Goal: Information Seeking & Learning: Learn about a topic

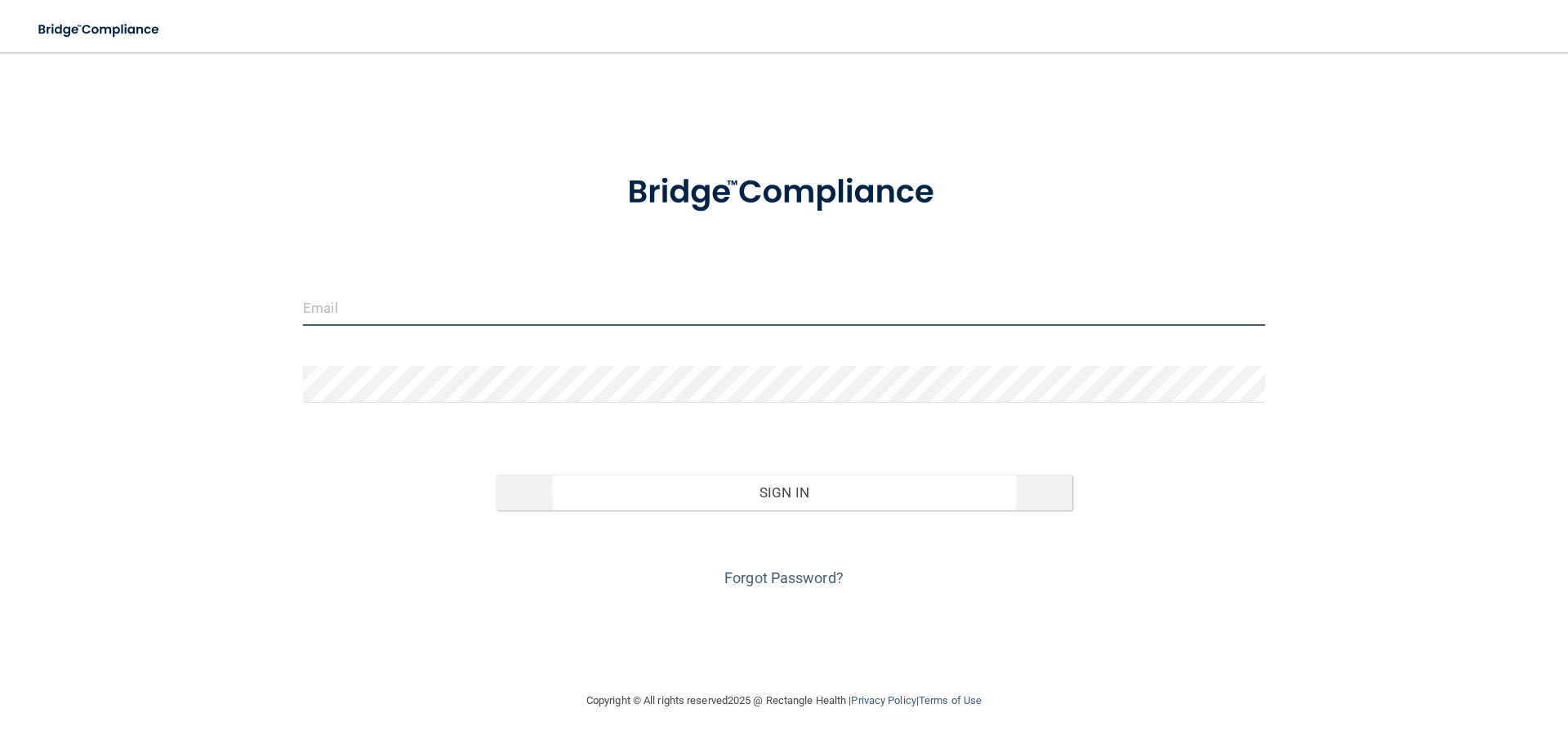
type input "[PERSON_NAME][EMAIL_ADDRESS][DOMAIN_NAME]"
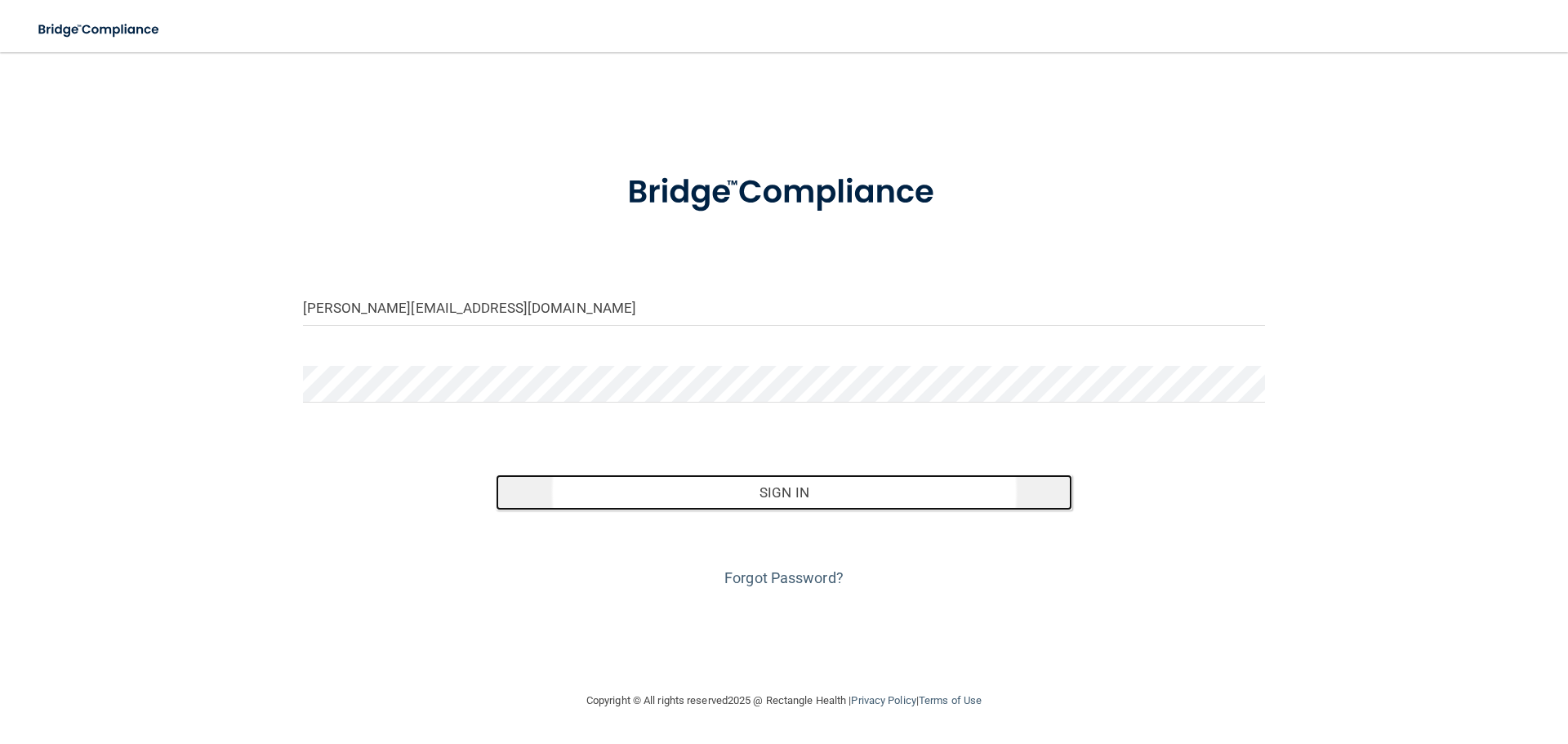
click at [676, 499] on button "Sign In" at bounding box center [784, 492] width 578 height 36
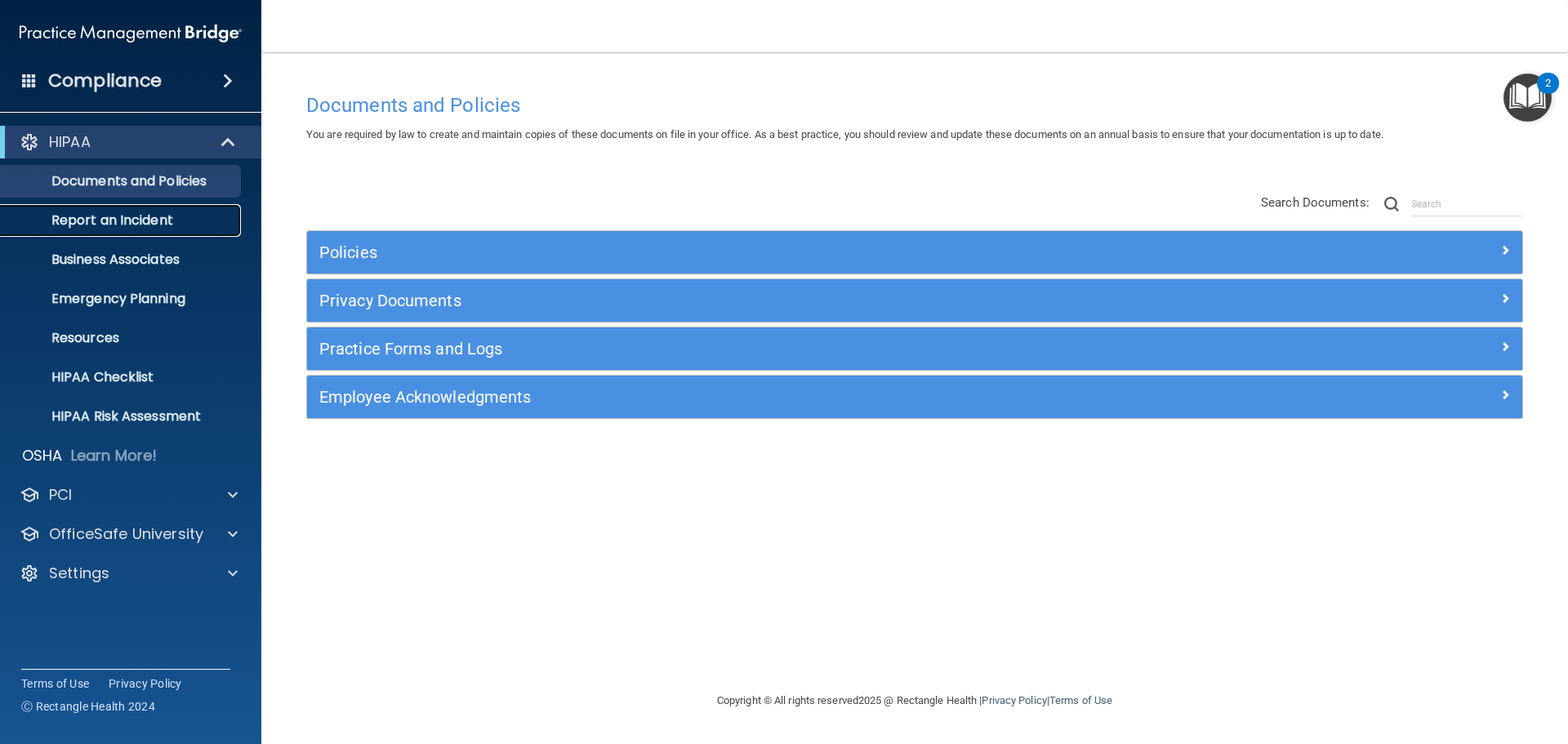
click at [175, 218] on p "Report an Incident" at bounding box center [122, 220] width 223 height 17
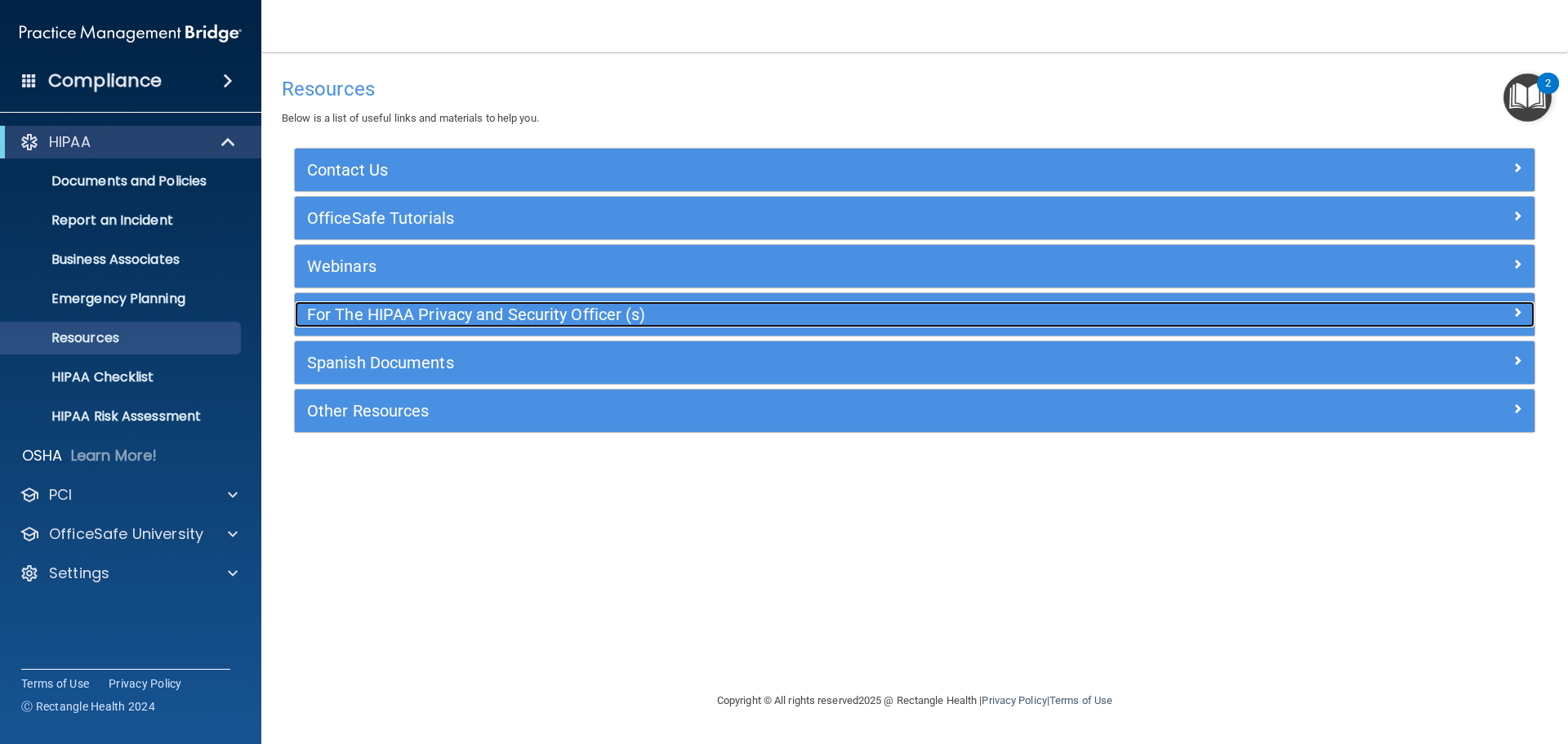
click at [733, 311] on h5 "For The HIPAA Privacy and Security Officer (s)" at bounding box center [760, 313] width 906 height 18
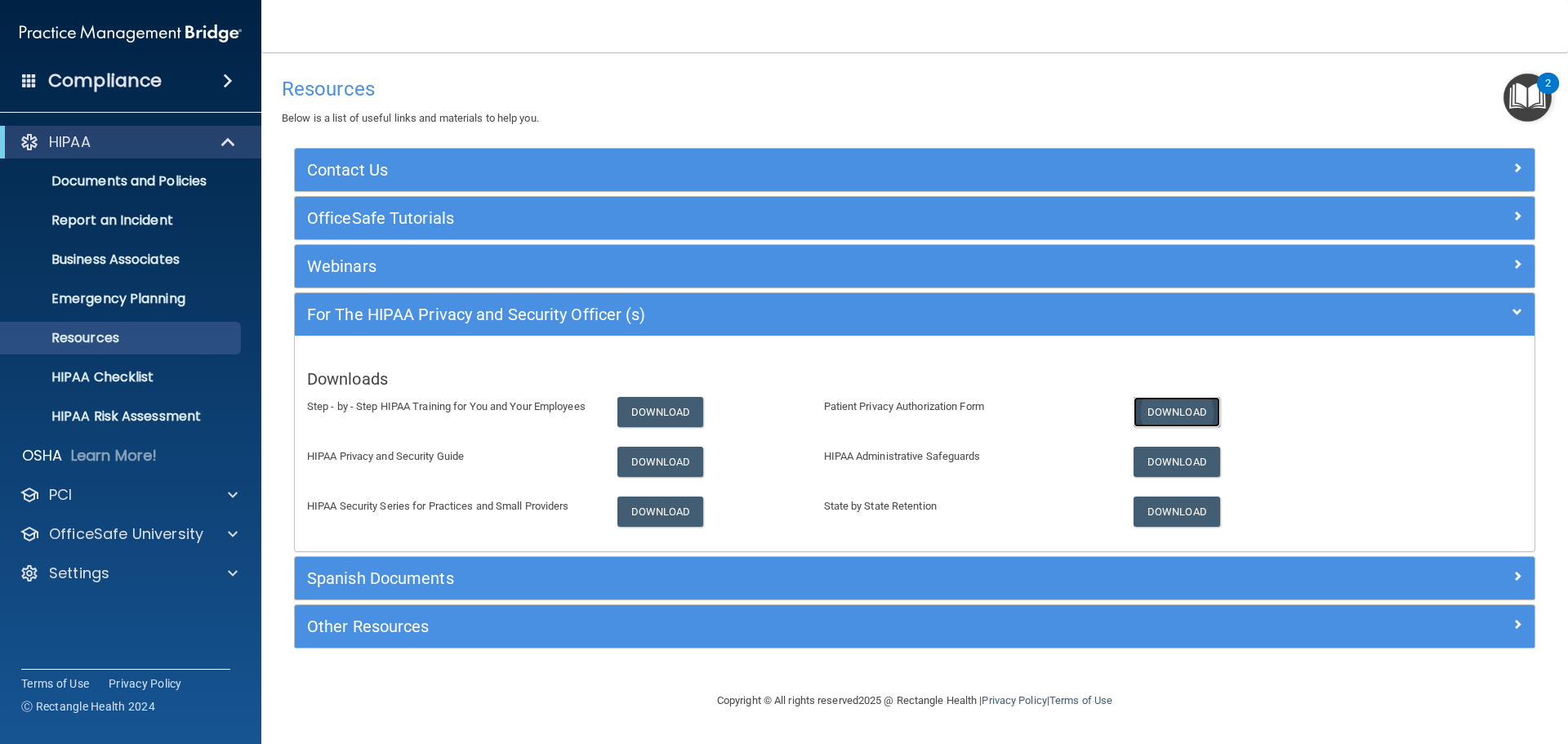
click at [1149, 410] on link "Download" at bounding box center [1176, 412] width 86 height 30
click at [1163, 467] on link "Download" at bounding box center [1176, 461] width 86 height 30
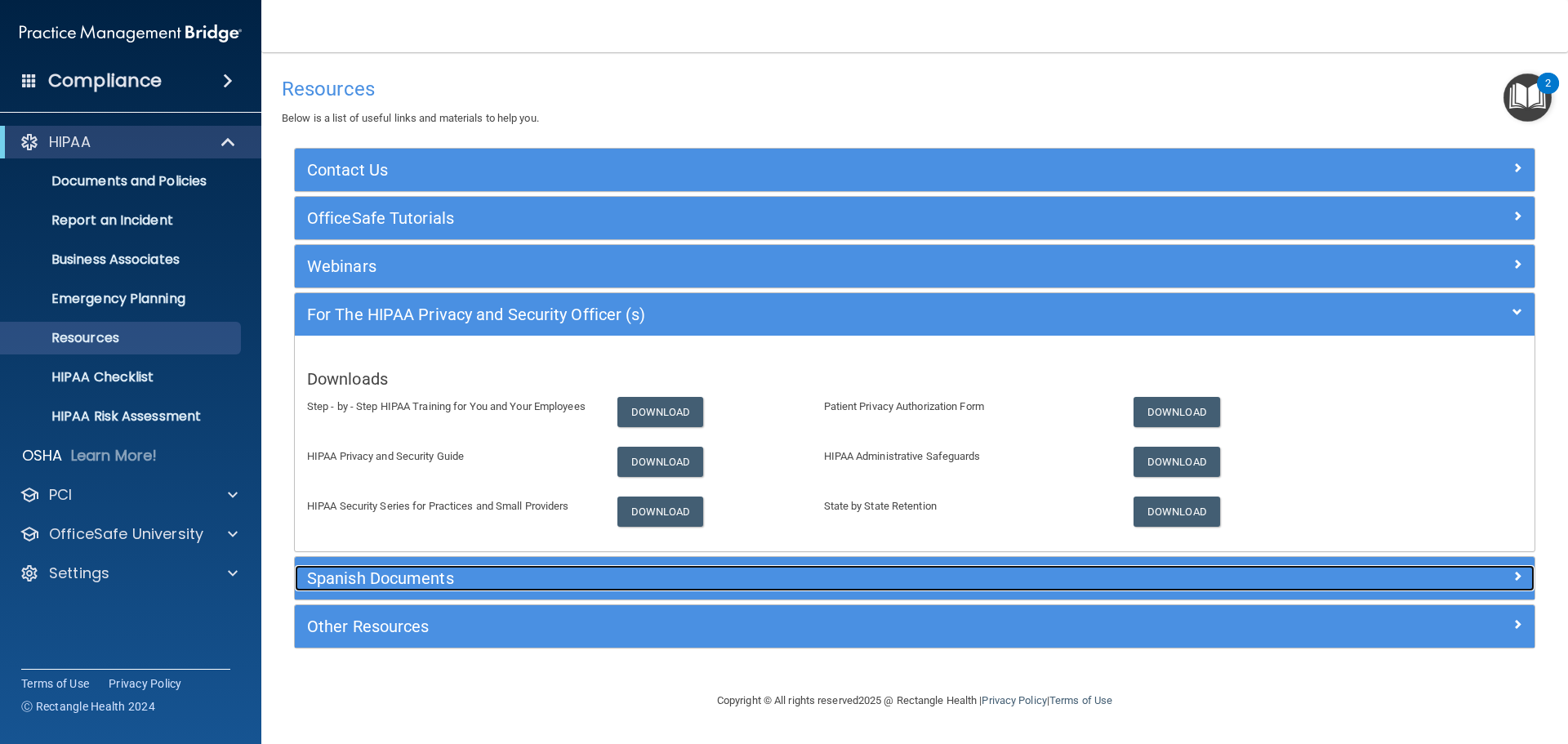
click at [520, 578] on h5 "Spanish Documents" at bounding box center [760, 578] width 906 height 18
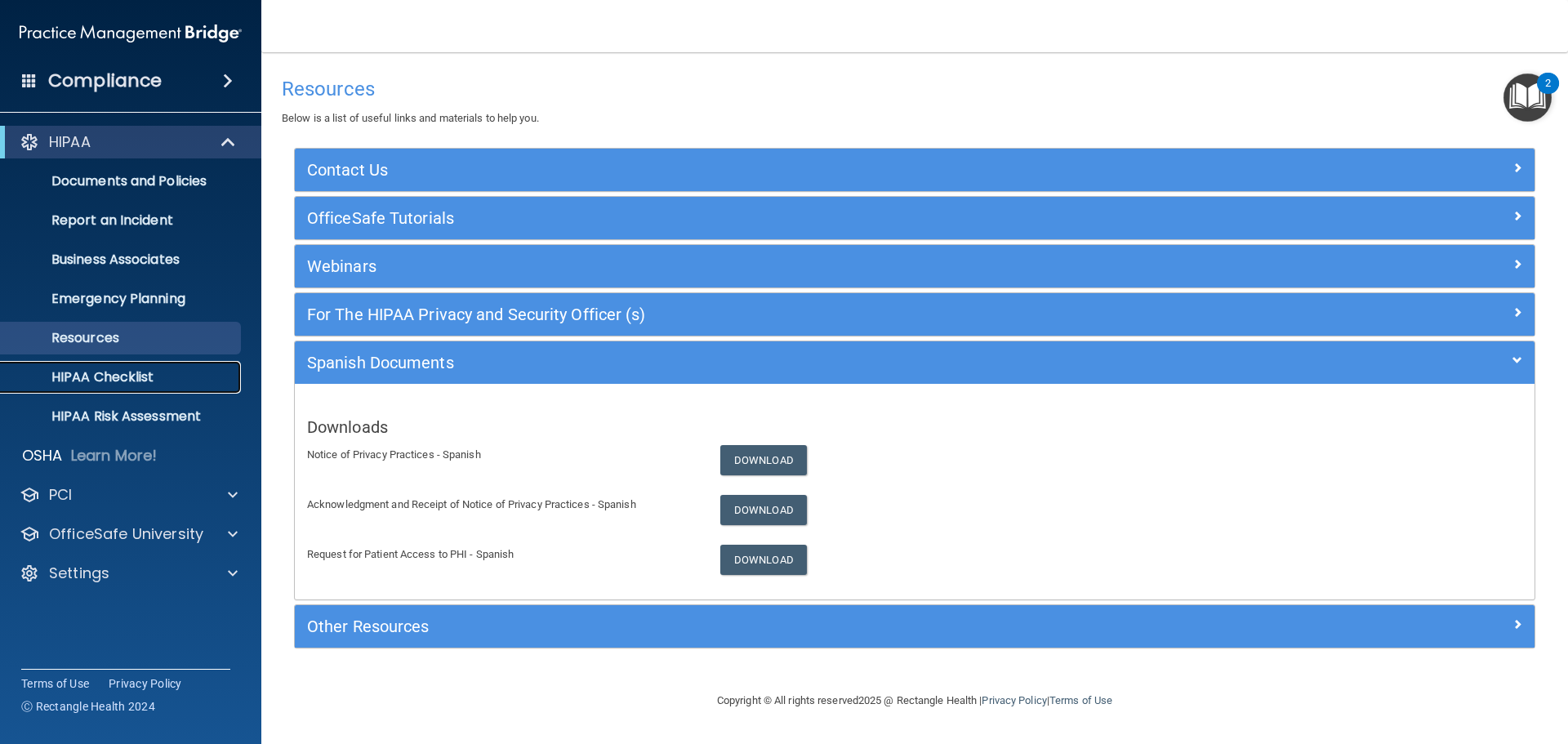
click at [145, 381] on p "HIPAA Checklist" at bounding box center [122, 378] width 223 height 17
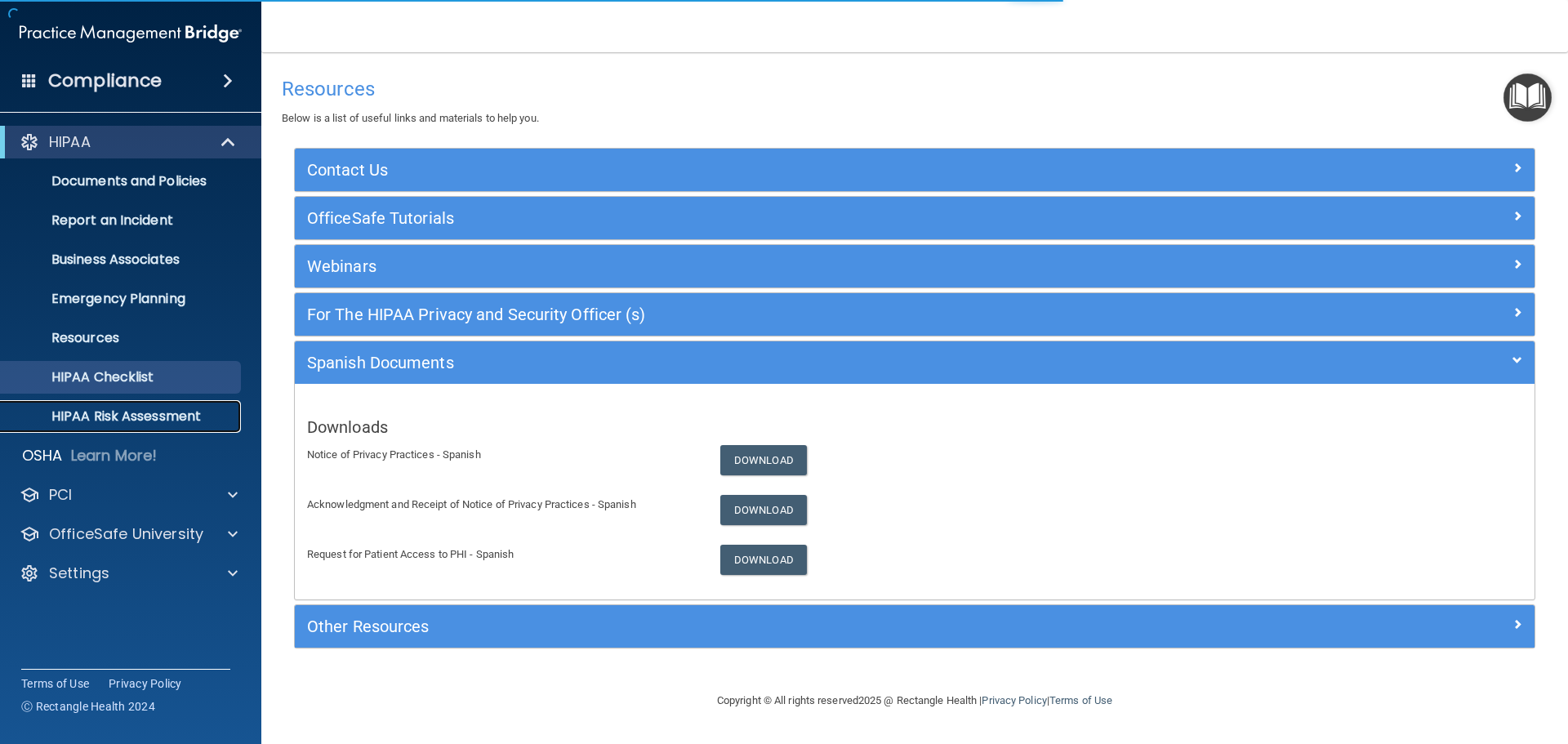
click at [177, 418] on p "HIPAA Risk Assessment" at bounding box center [122, 417] width 223 height 17
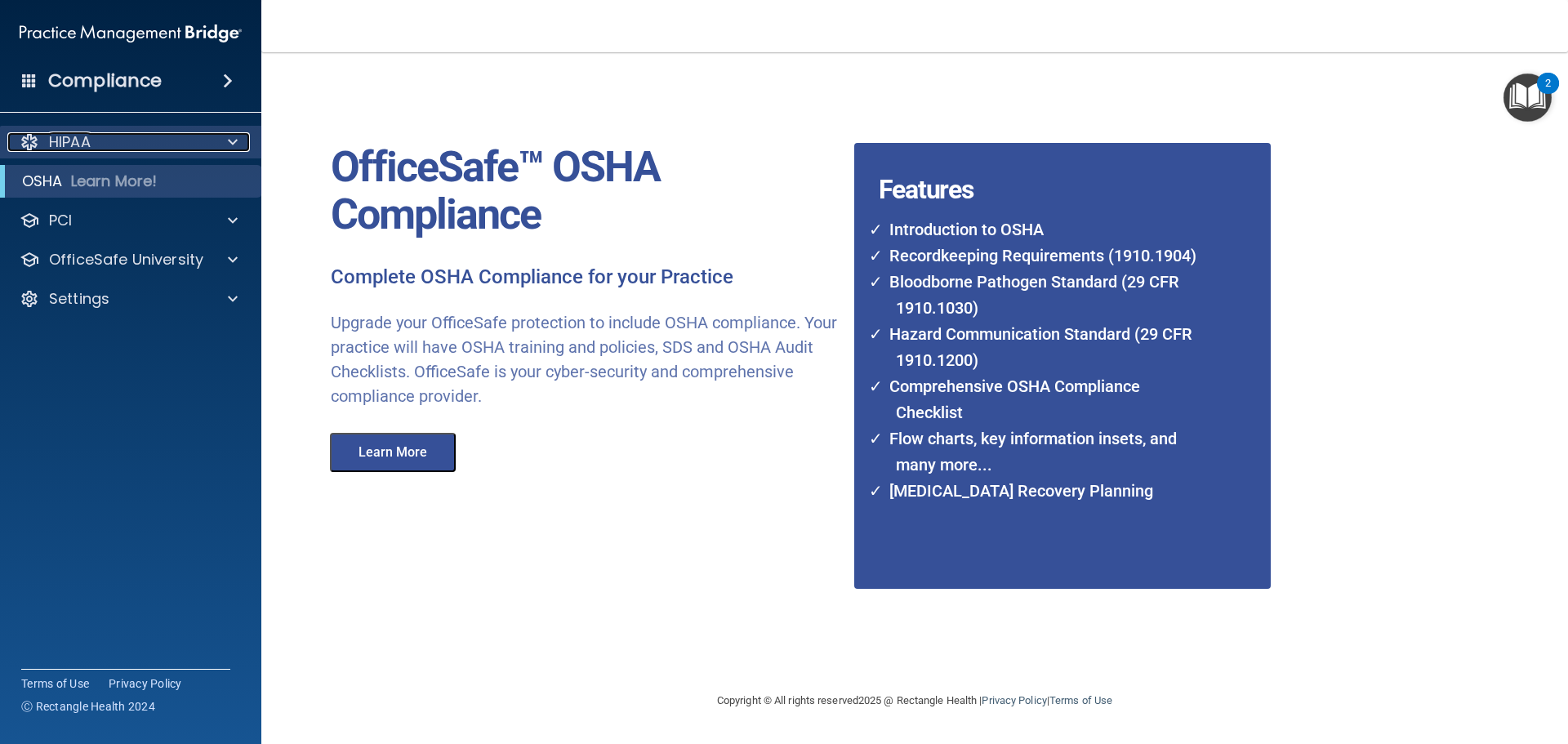
click at [88, 147] on p "HIPAA" at bounding box center [70, 141] width 42 height 20
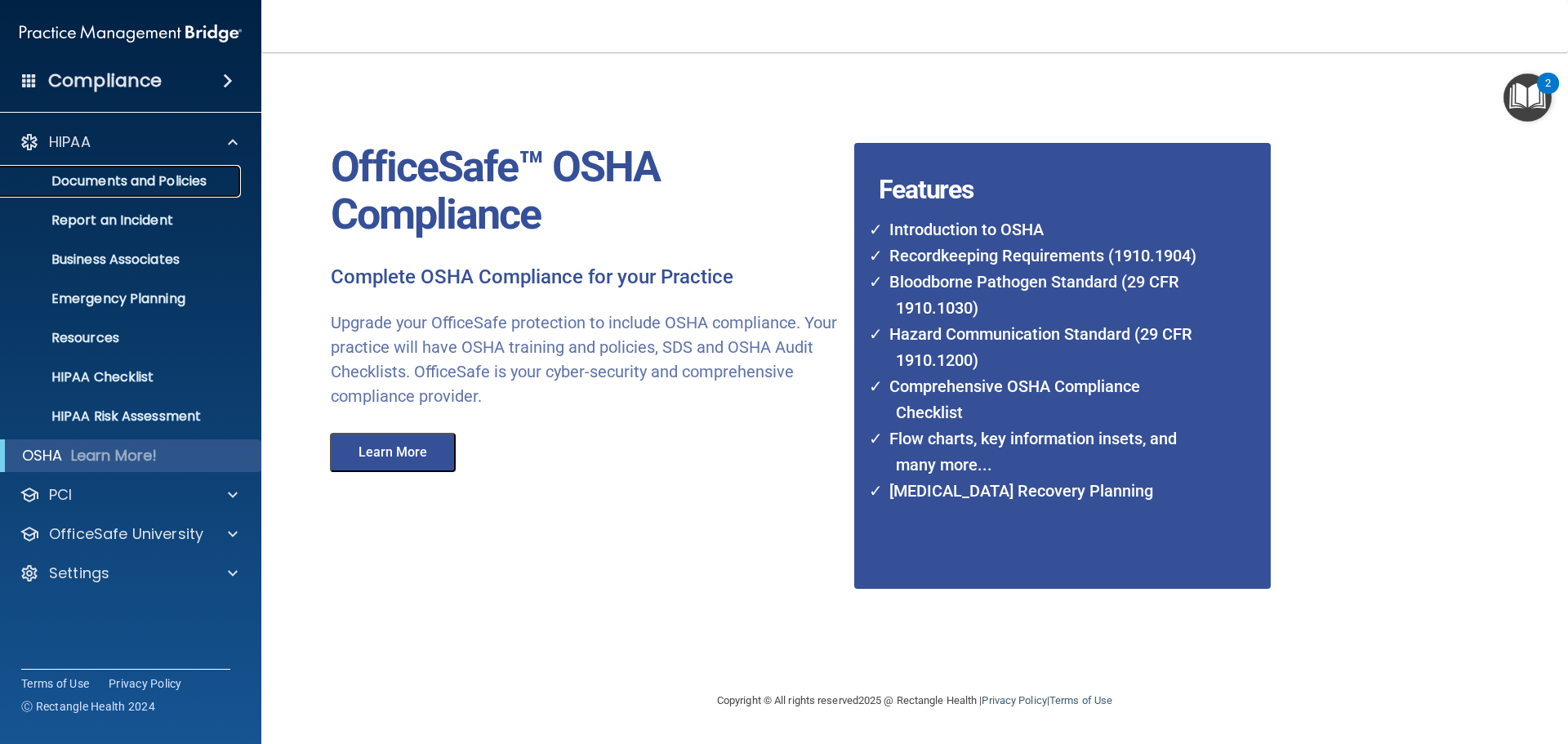
click at [140, 197] on link "Documents and Policies" at bounding box center [112, 180] width 258 height 33
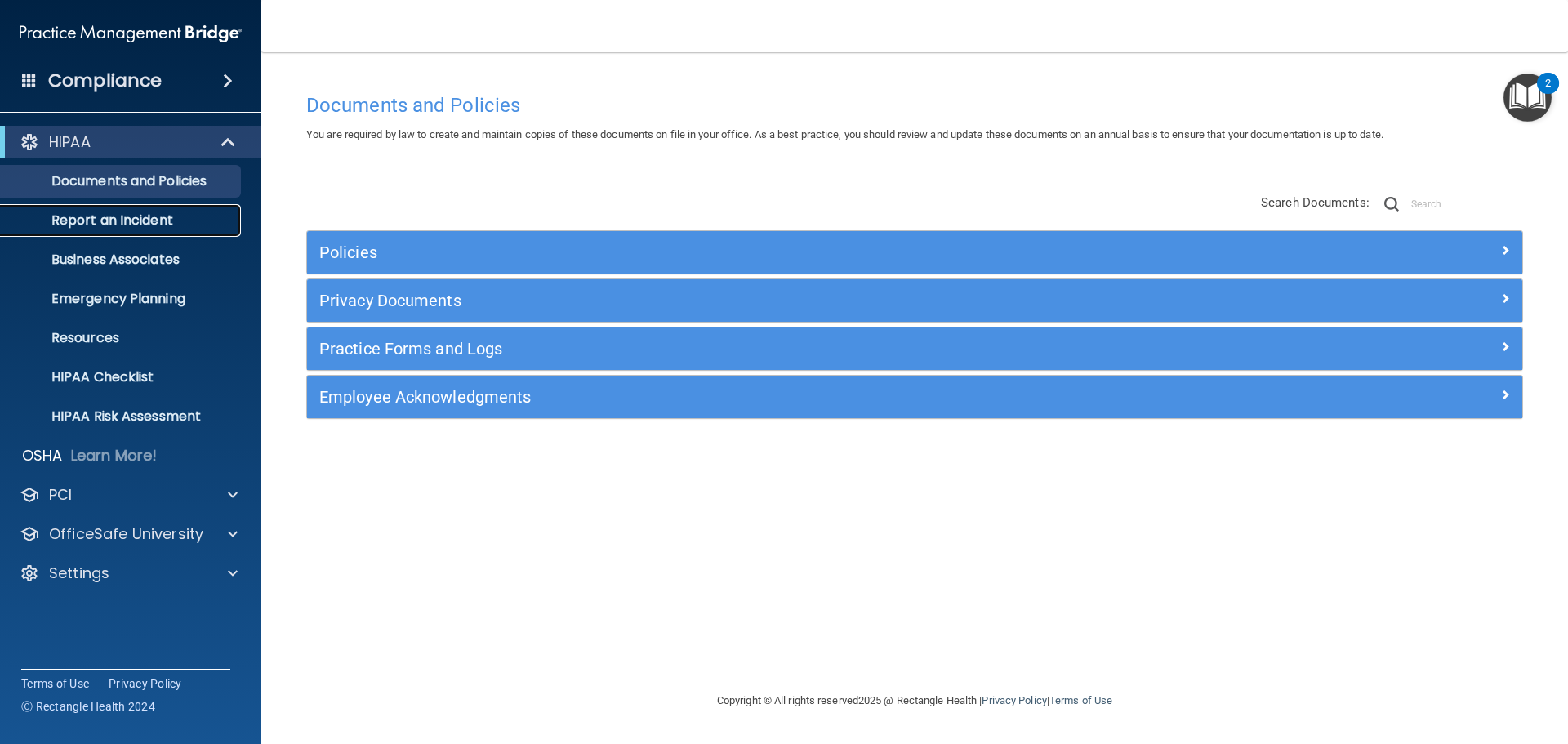
click at [164, 216] on p "Report an Incident" at bounding box center [122, 220] width 223 height 17
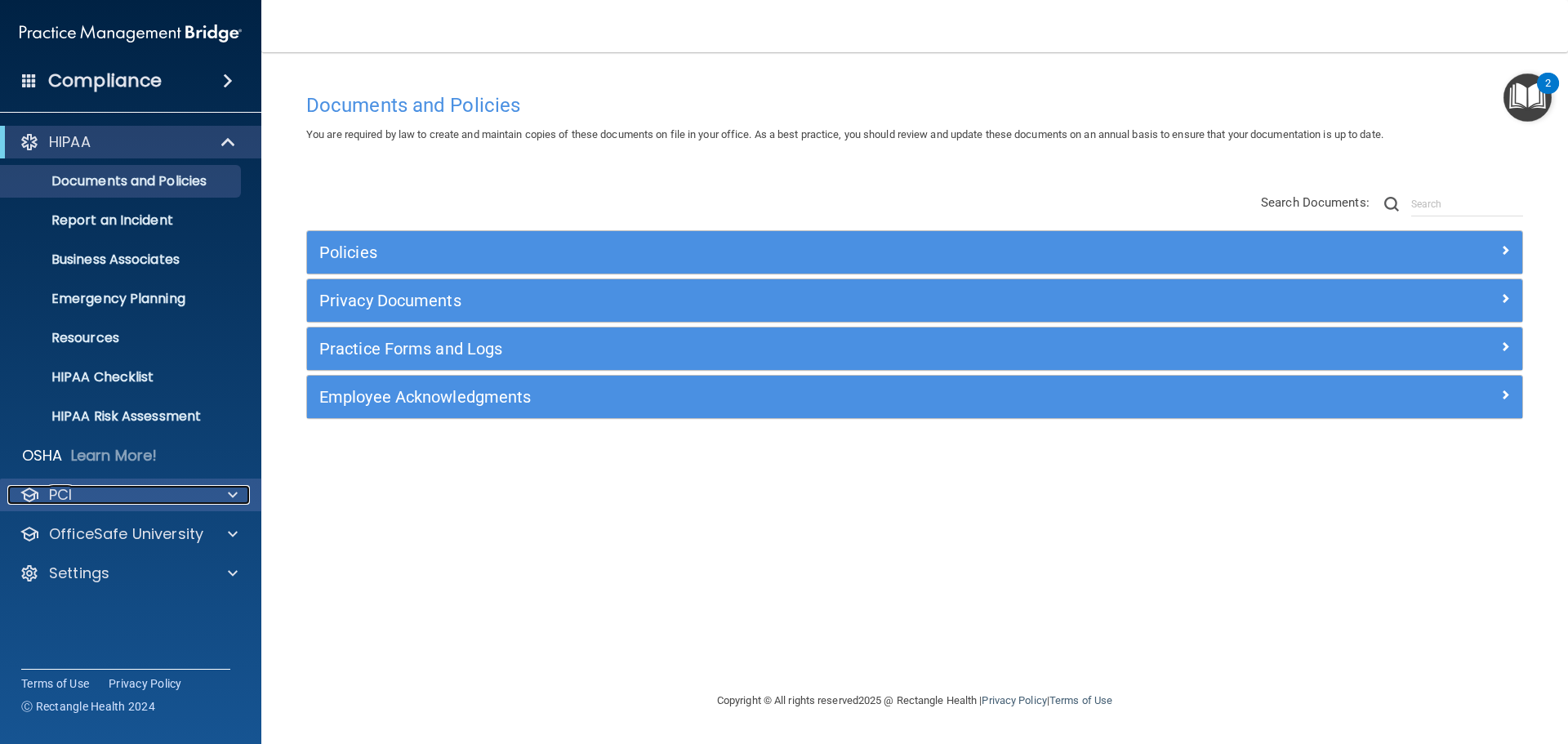
click at [184, 498] on div "PCI" at bounding box center [109, 495] width 203 height 20
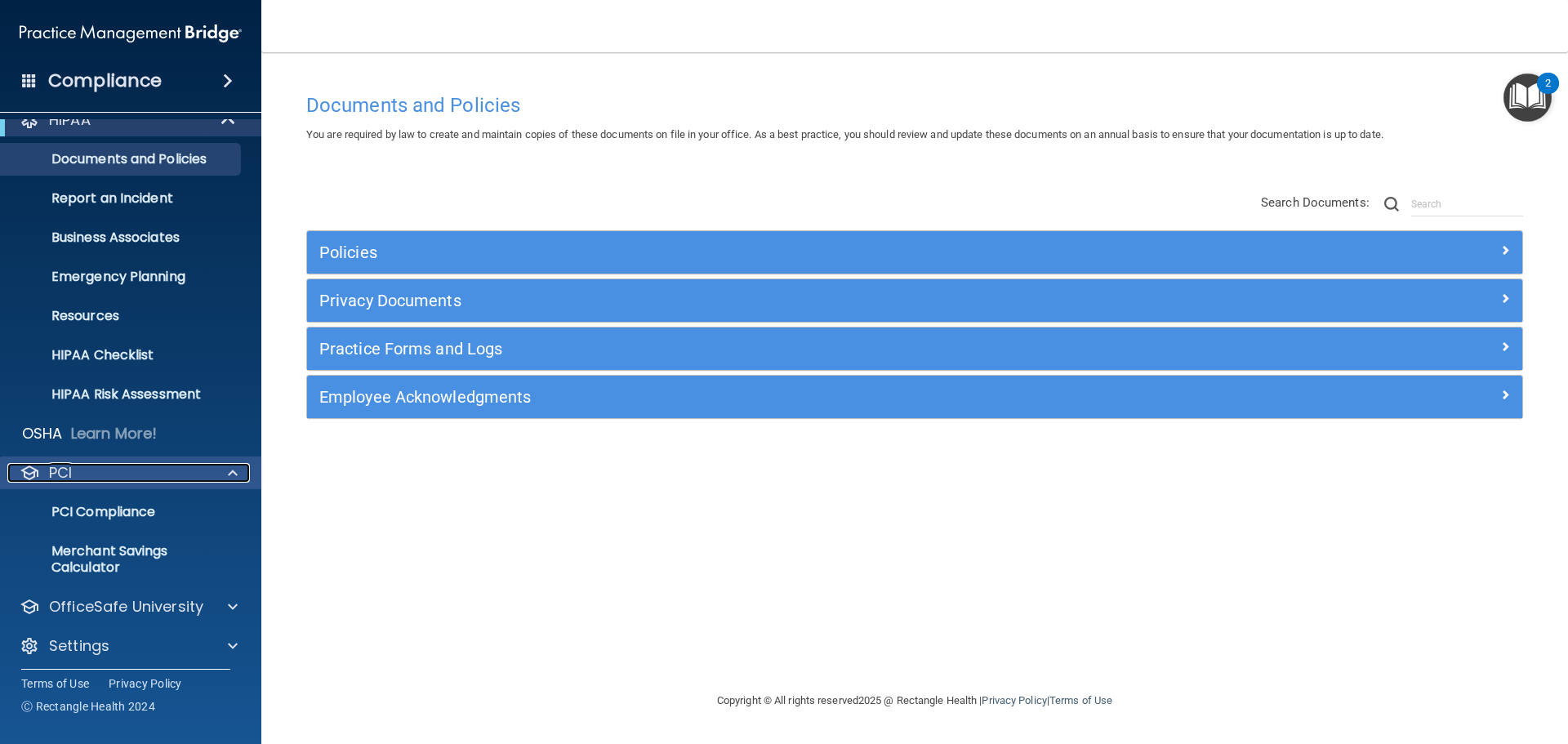
scroll to position [29, 0]
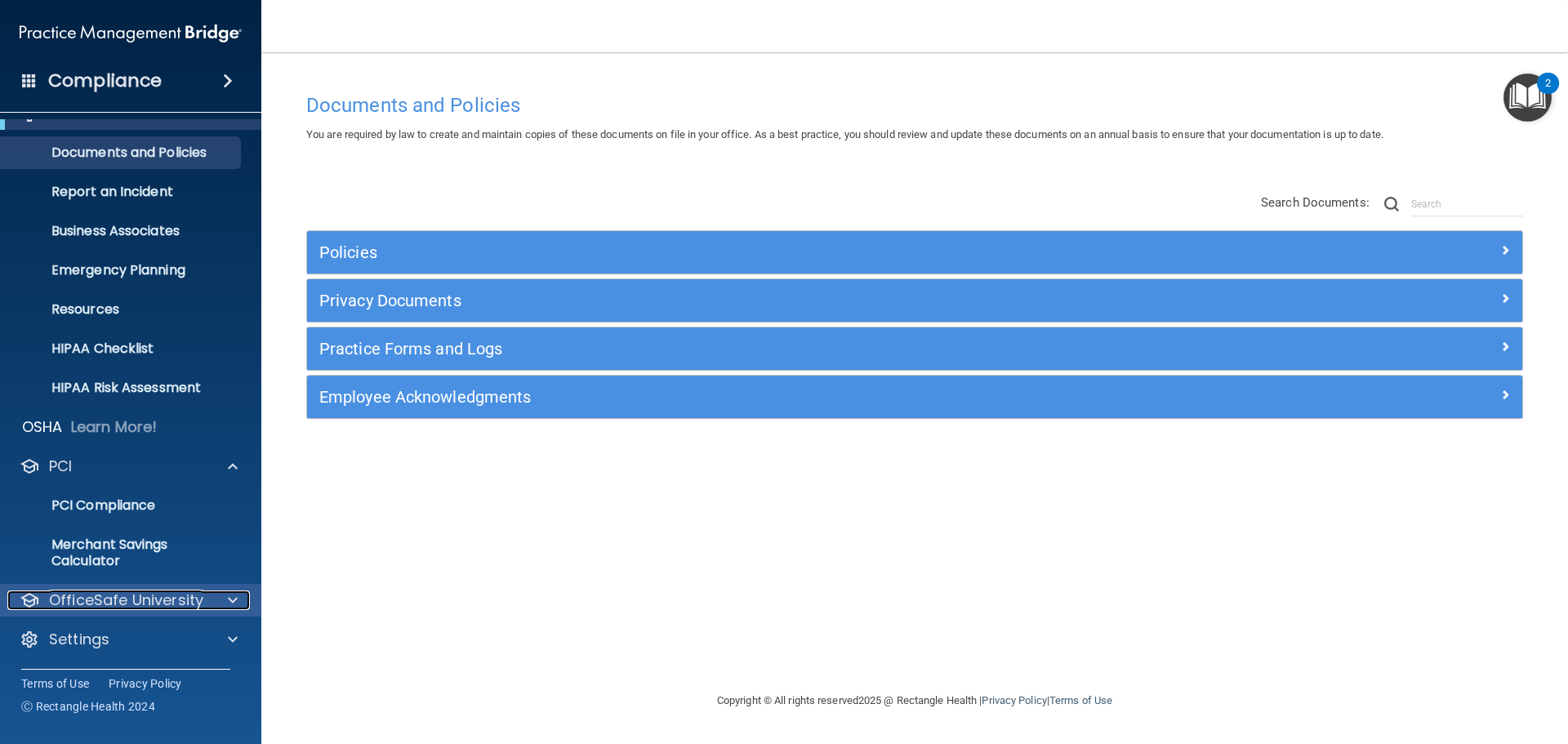
click at [224, 599] on div at bounding box center [231, 600] width 41 height 20
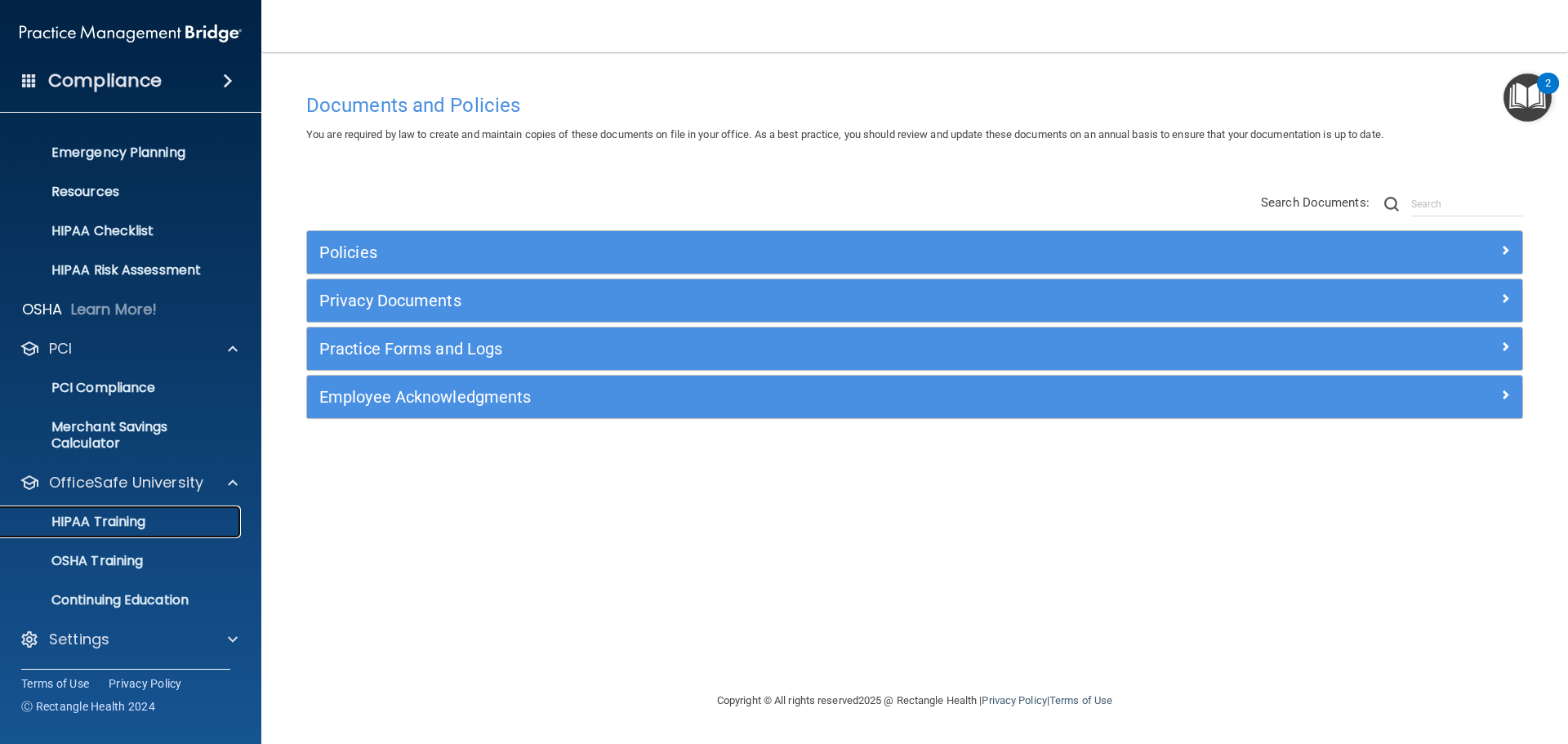
click at [178, 521] on div "HIPAA Training" at bounding box center [122, 522] width 223 height 17
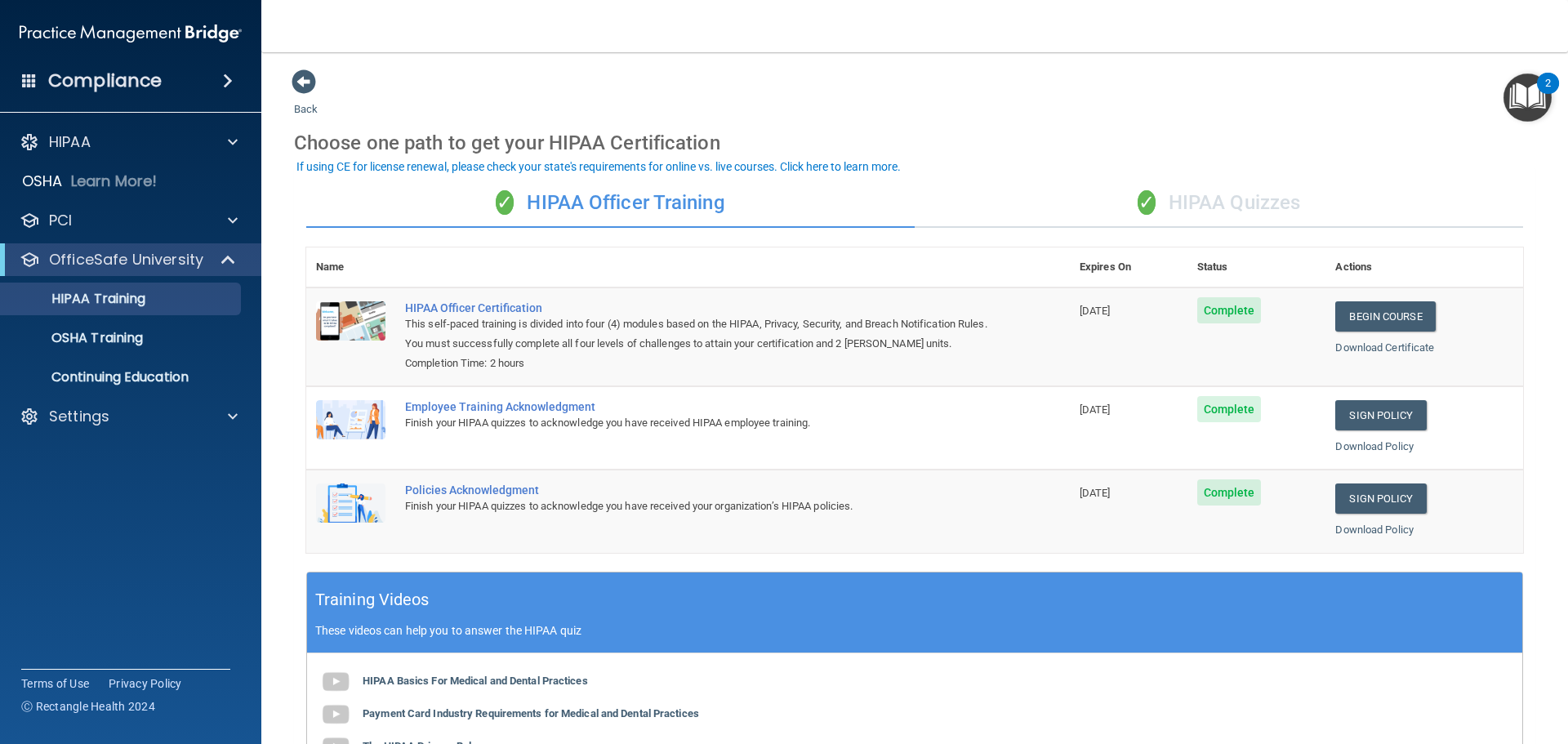
click at [1199, 217] on div "✓ HIPAA Quizzes" at bounding box center [1218, 203] width 608 height 49
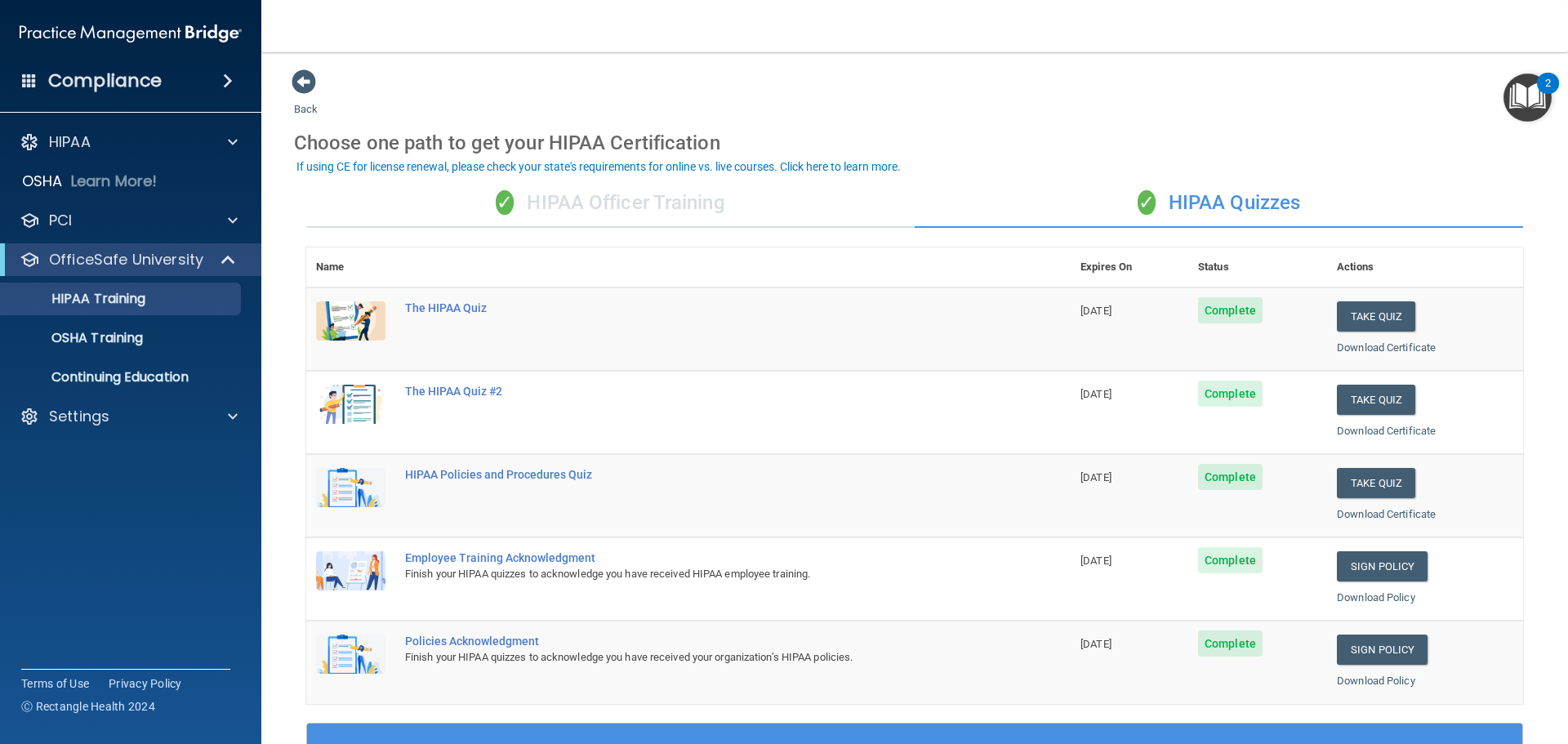
click at [738, 202] on div "✓ HIPAA Officer Training" at bounding box center [610, 203] width 608 height 49
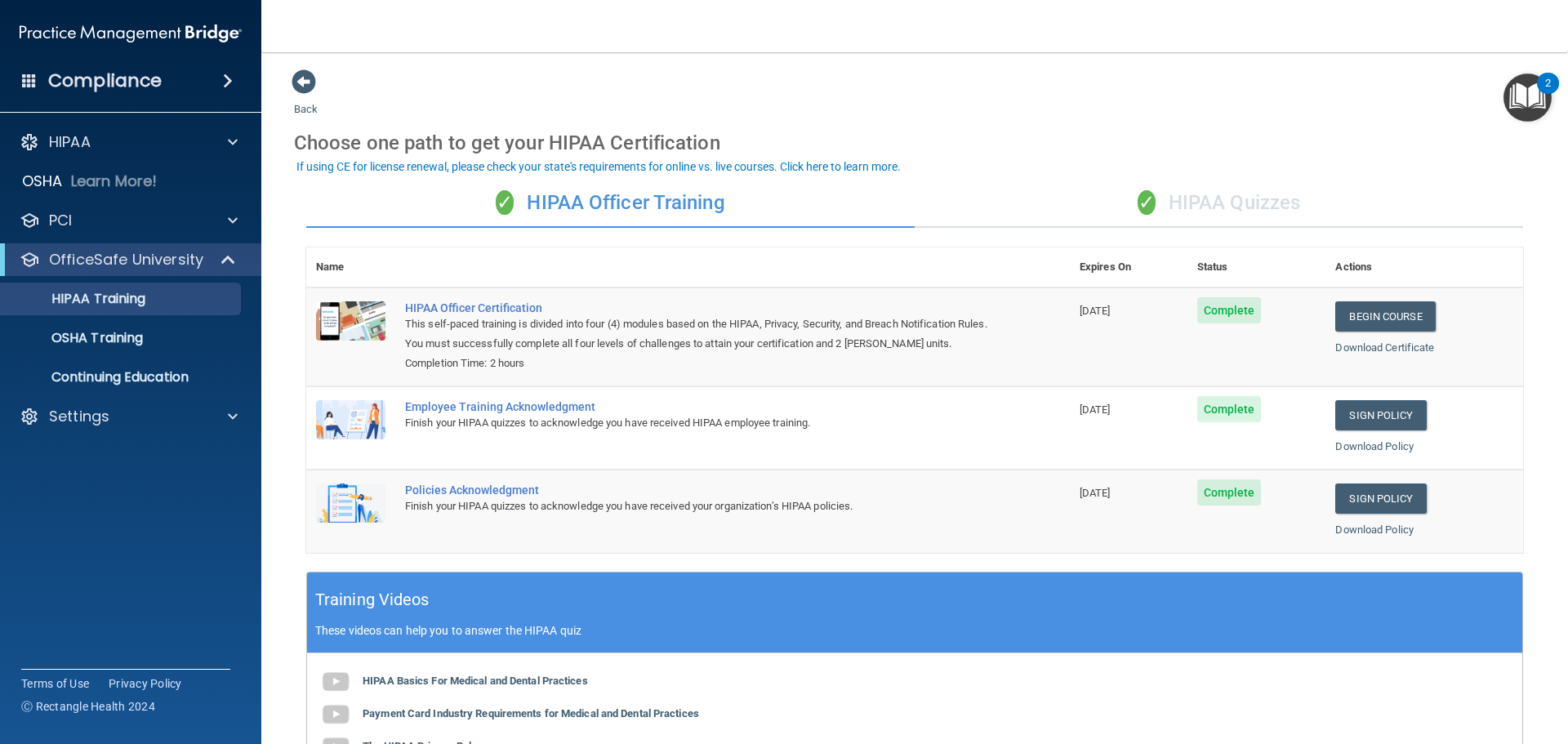
click at [700, 203] on div "✓ HIPAA Officer Training" at bounding box center [610, 203] width 608 height 49
click at [711, 204] on div "✓ HIPAA Officer Training" at bounding box center [610, 203] width 608 height 49
click at [1185, 206] on div "✓ HIPAA Quizzes" at bounding box center [1218, 203] width 608 height 49
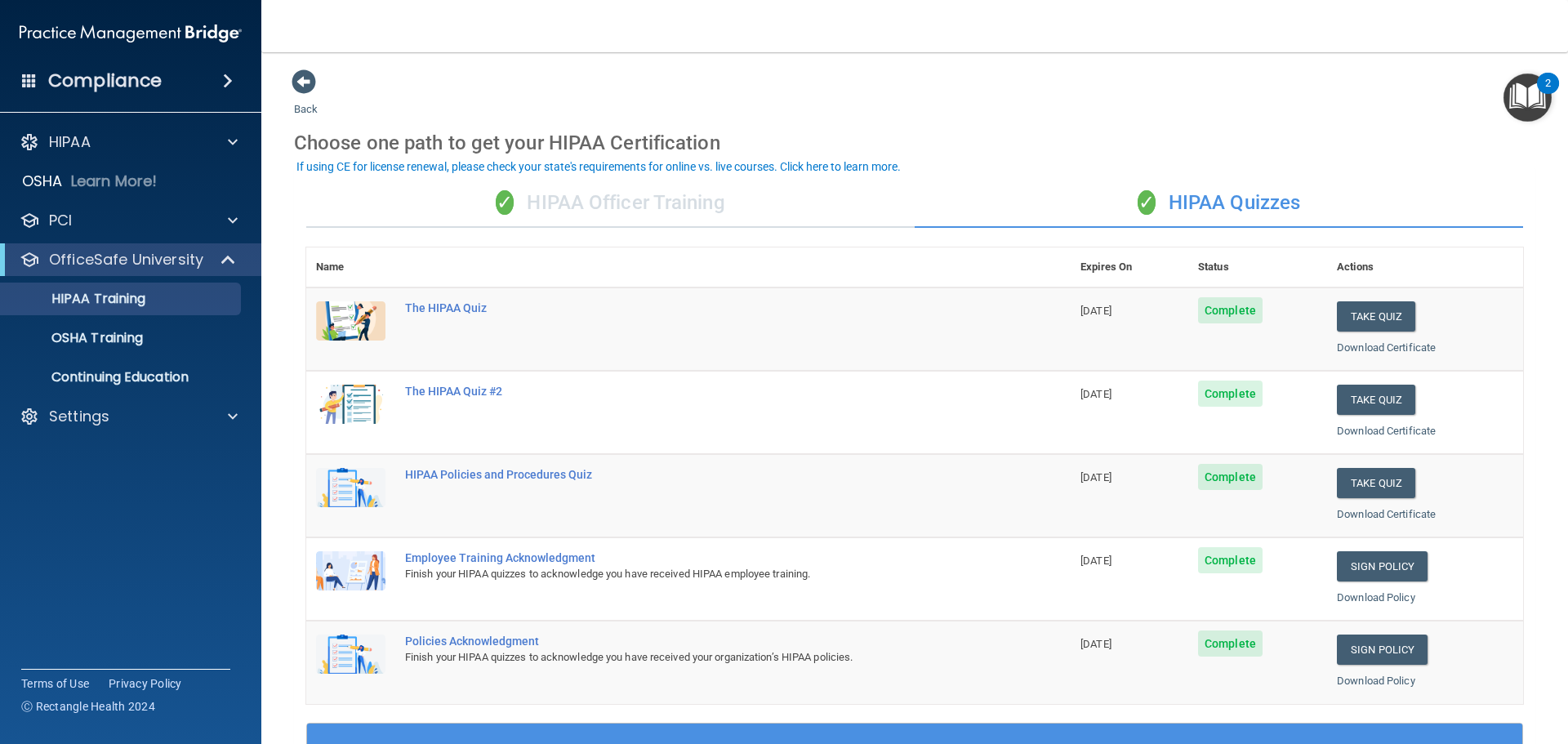
click at [734, 198] on div "✓ HIPAA Officer Training" at bounding box center [610, 203] width 608 height 49
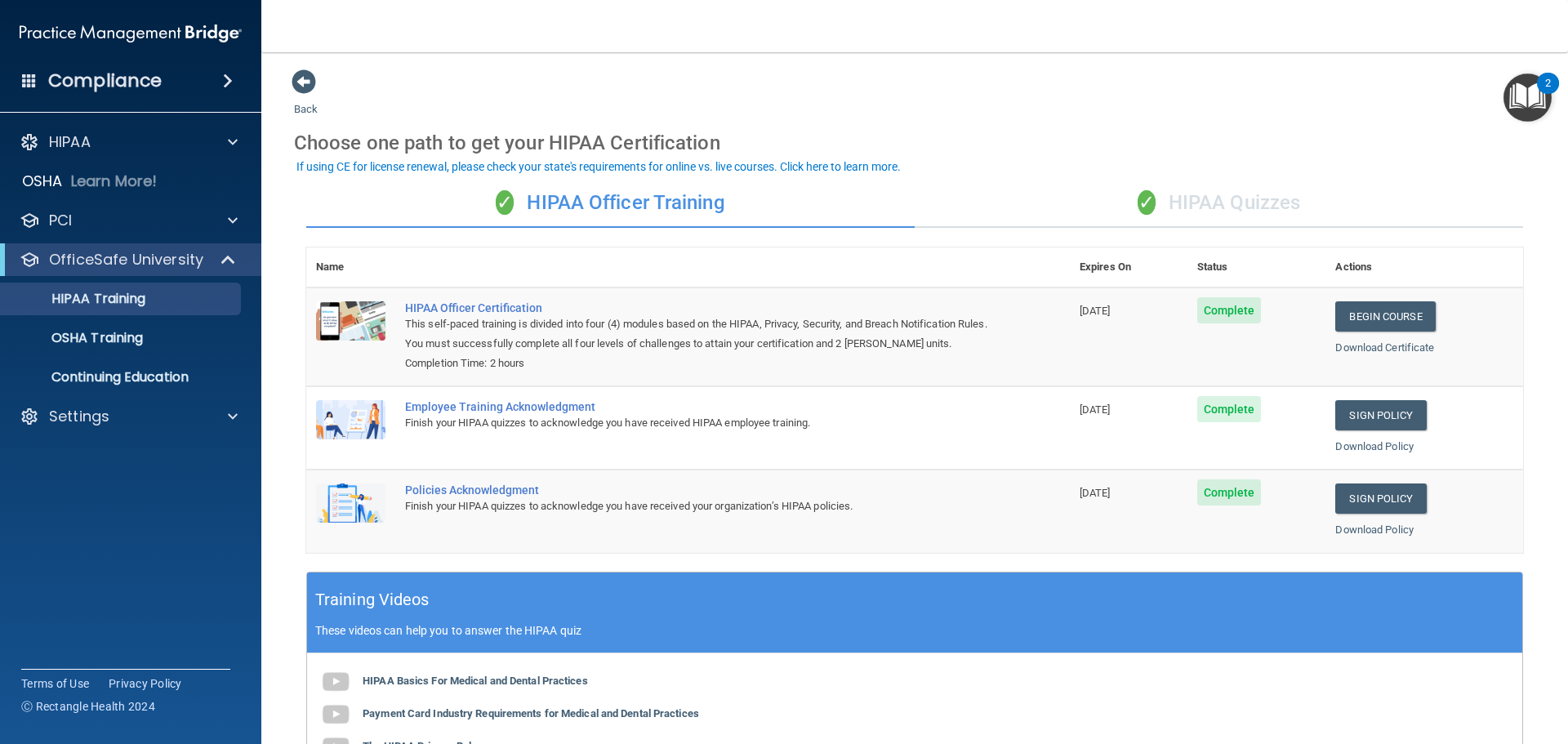
click at [1236, 196] on div "✓ HIPAA Quizzes" at bounding box center [1218, 203] width 608 height 49
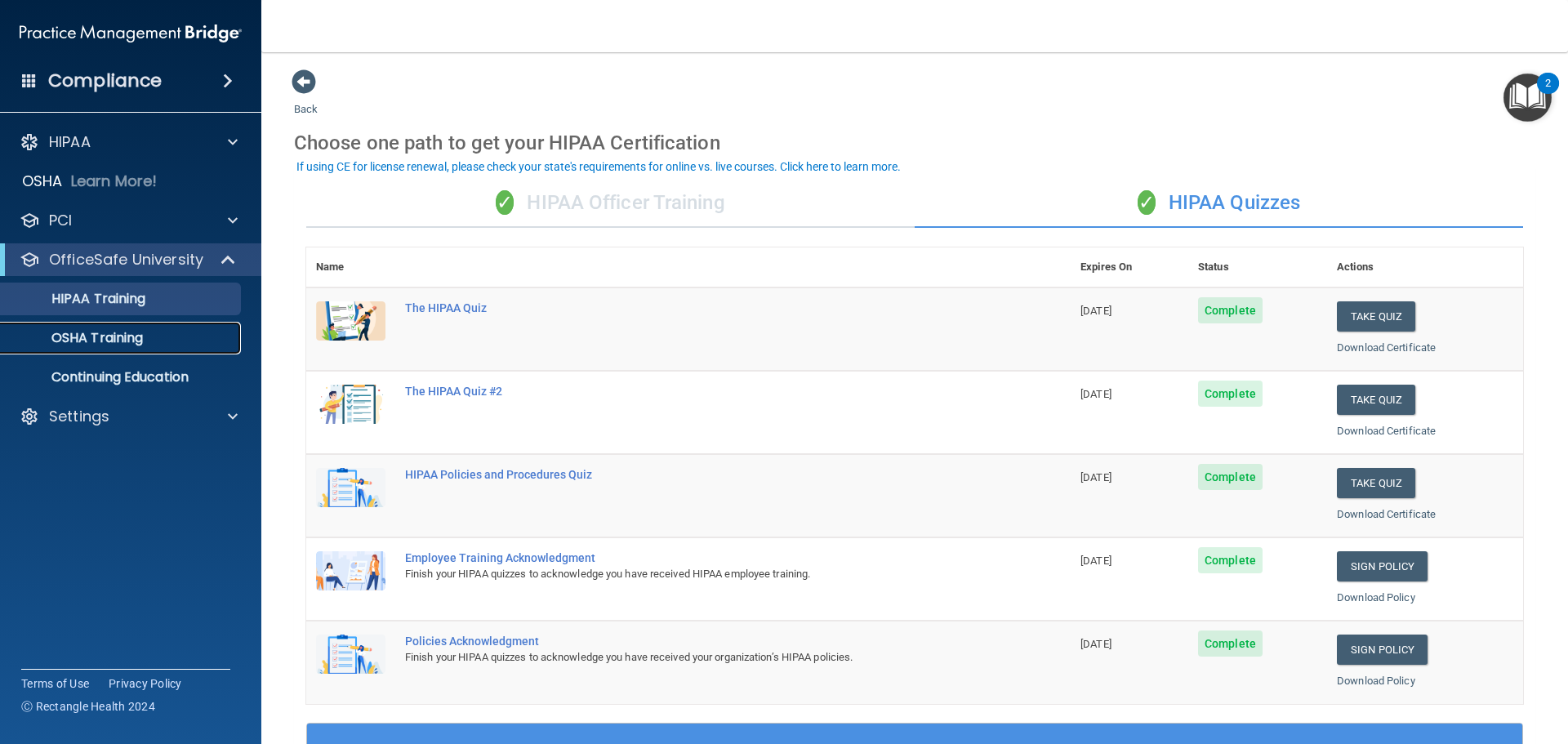
click at [173, 346] on link "OSHA Training" at bounding box center [112, 338] width 258 height 33
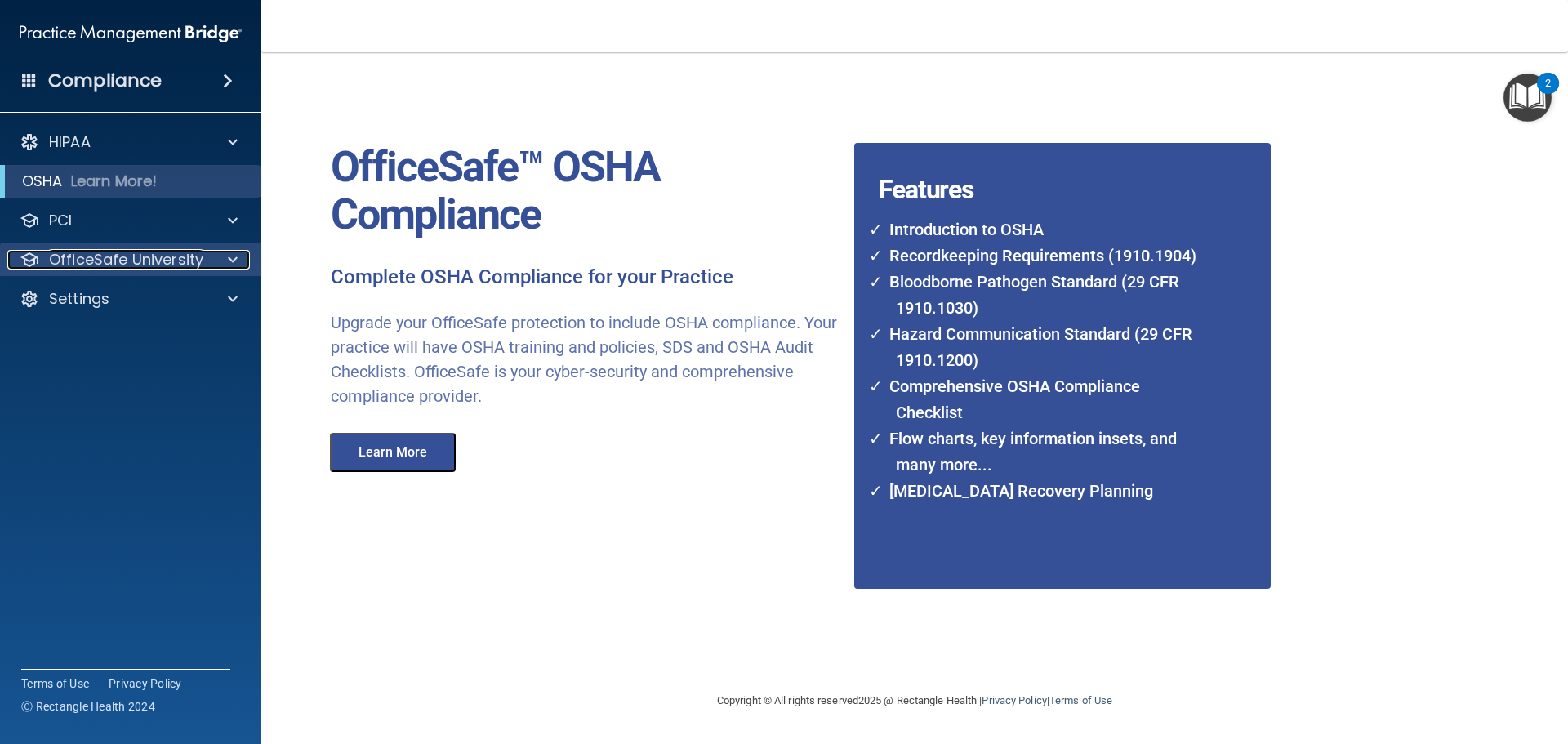
click at [165, 267] on p "OfficeSafe University" at bounding box center [126, 259] width 154 height 20
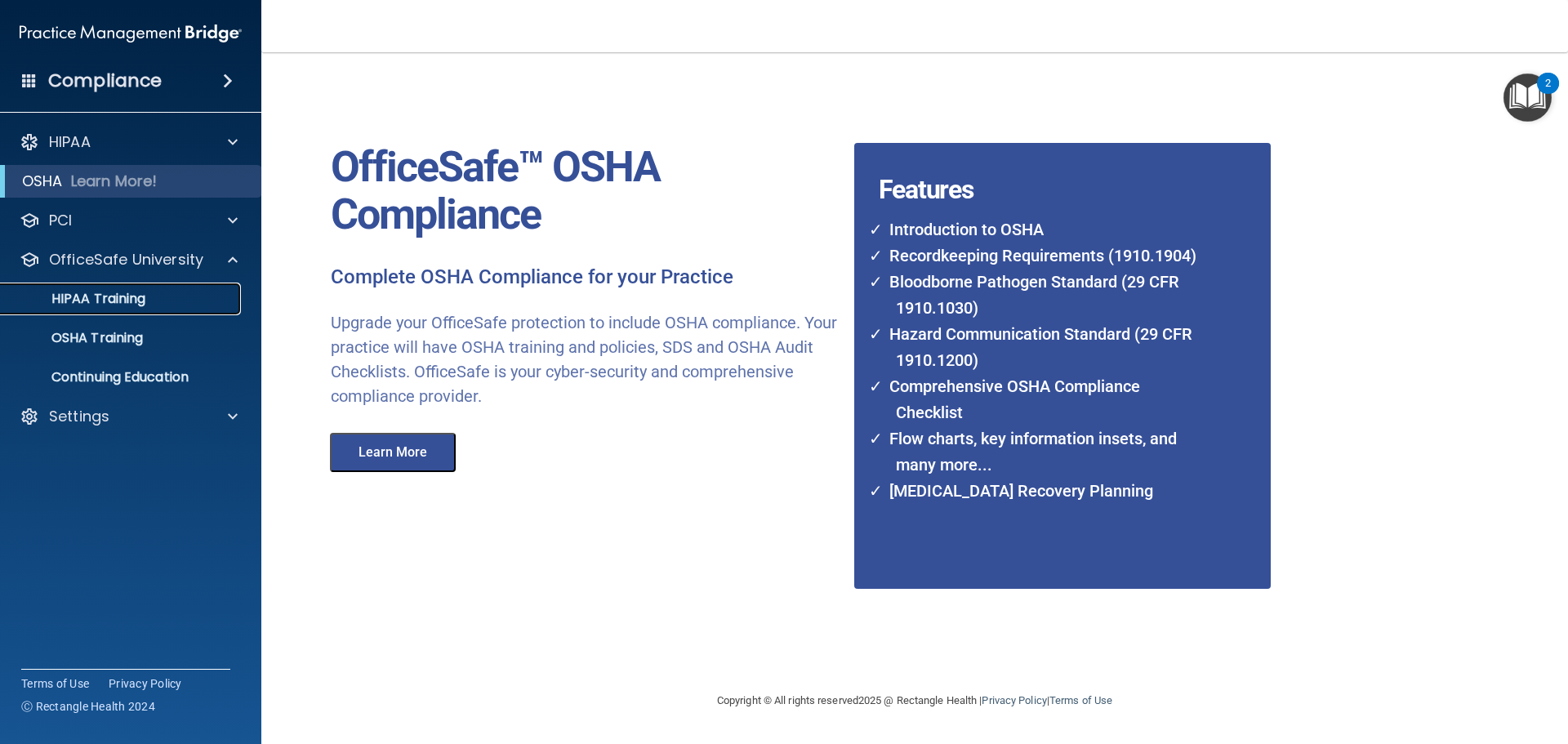
click at [158, 302] on div "HIPAA Training" at bounding box center [122, 299] width 223 height 17
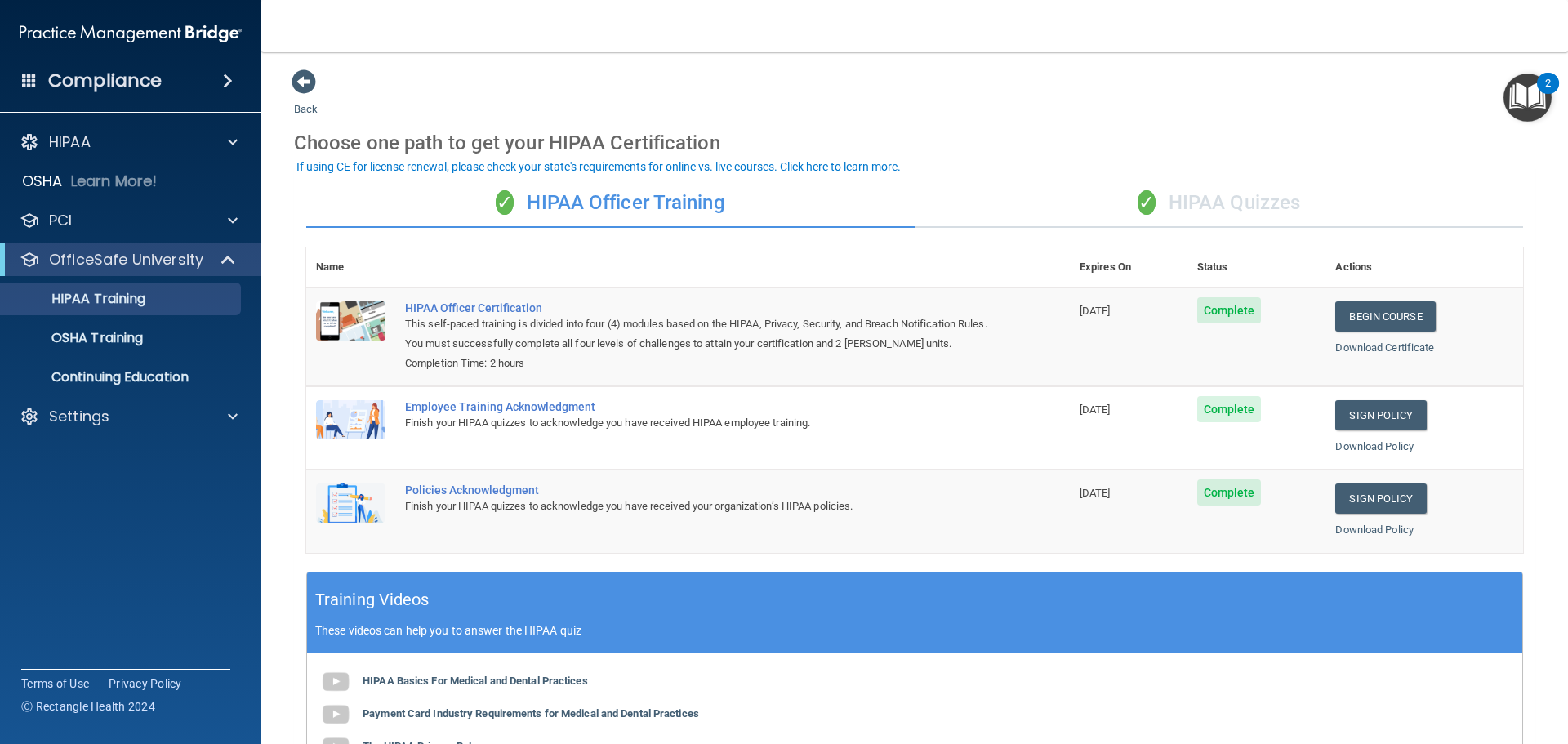
drag, startPoint x: 1206, startPoint y: 207, endPoint x: 1189, endPoint y: 211, distance: 17.5
click at [1205, 207] on div "✓ HIPAA Quizzes" at bounding box center [1218, 203] width 608 height 49
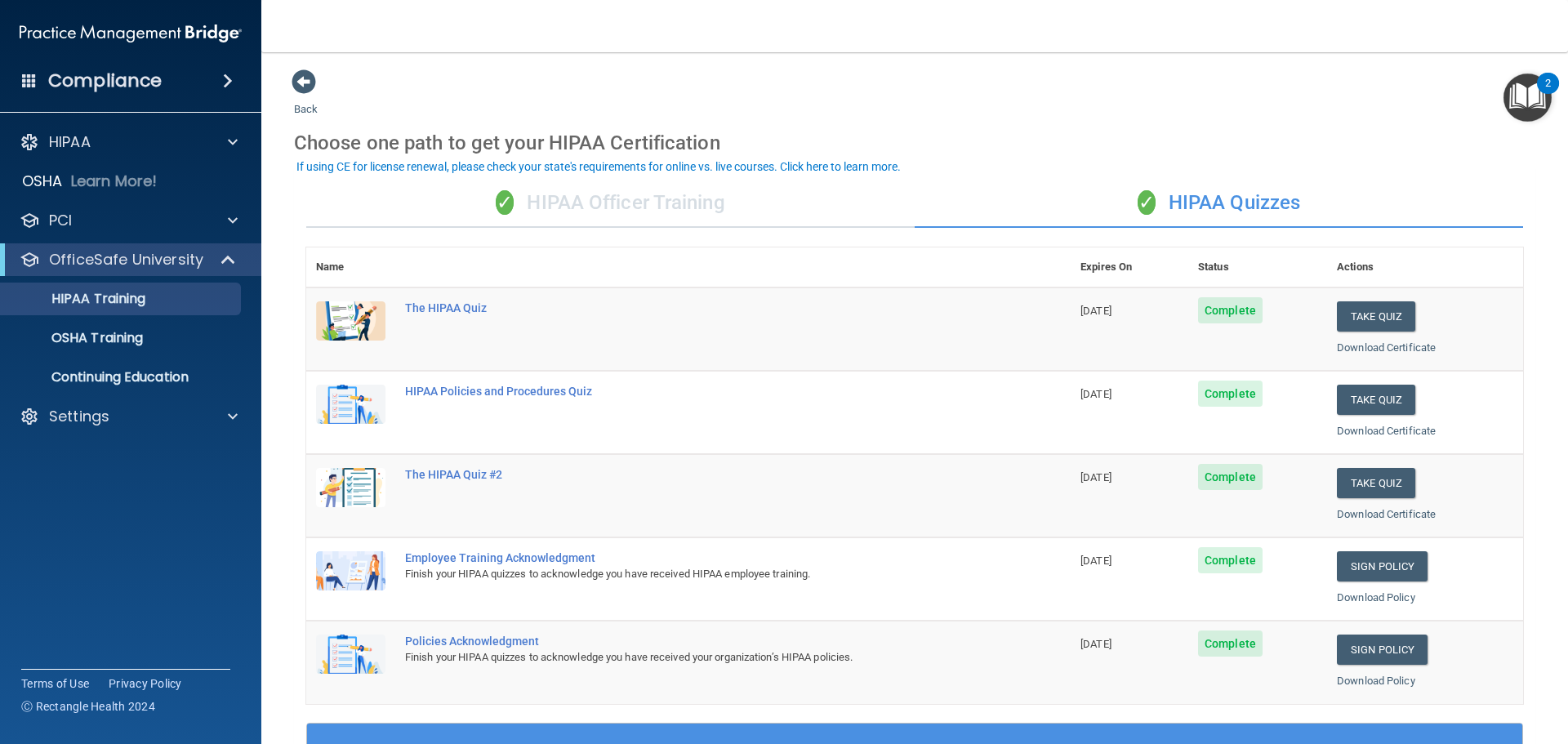
click at [161, 237] on div "HIPAA Documents and Policies Report an Incident Business Associates Emergency P…" at bounding box center [131, 282] width 262 height 326
click at [218, 217] on div at bounding box center [231, 220] width 41 height 20
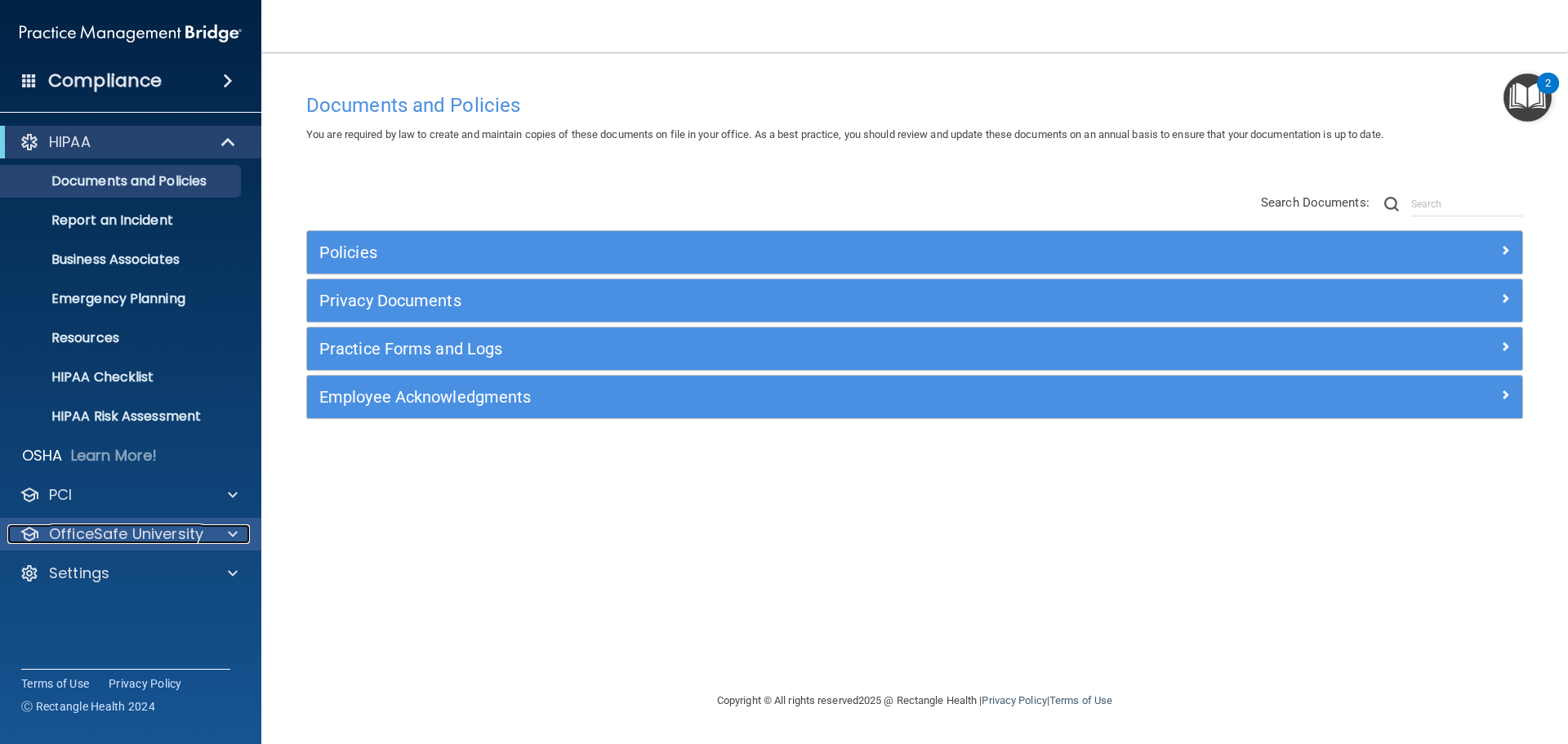
click at [147, 538] on p "OfficeSafe University" at bounding box center [126, 534] width 154 height 20
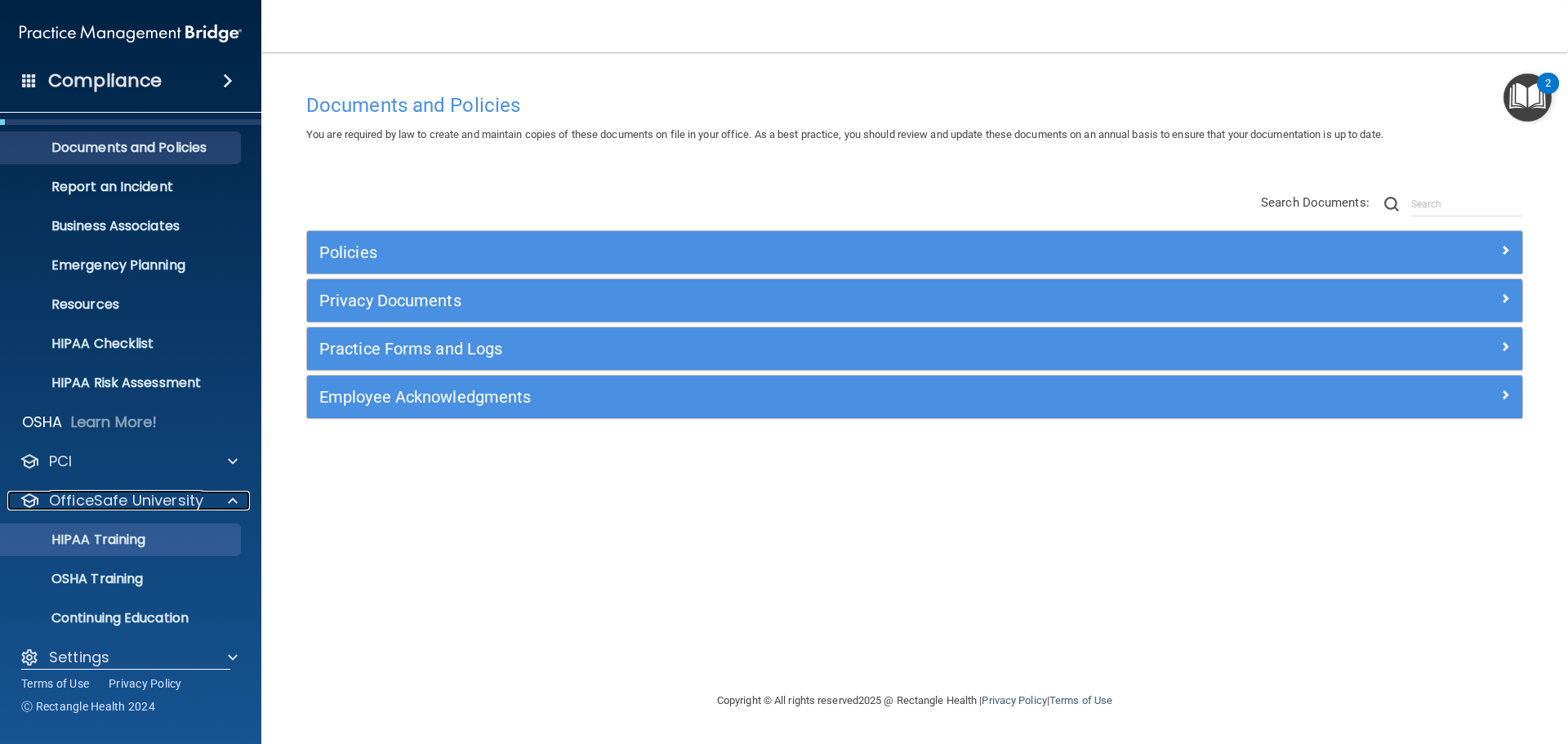
scroll to position [51, 0]
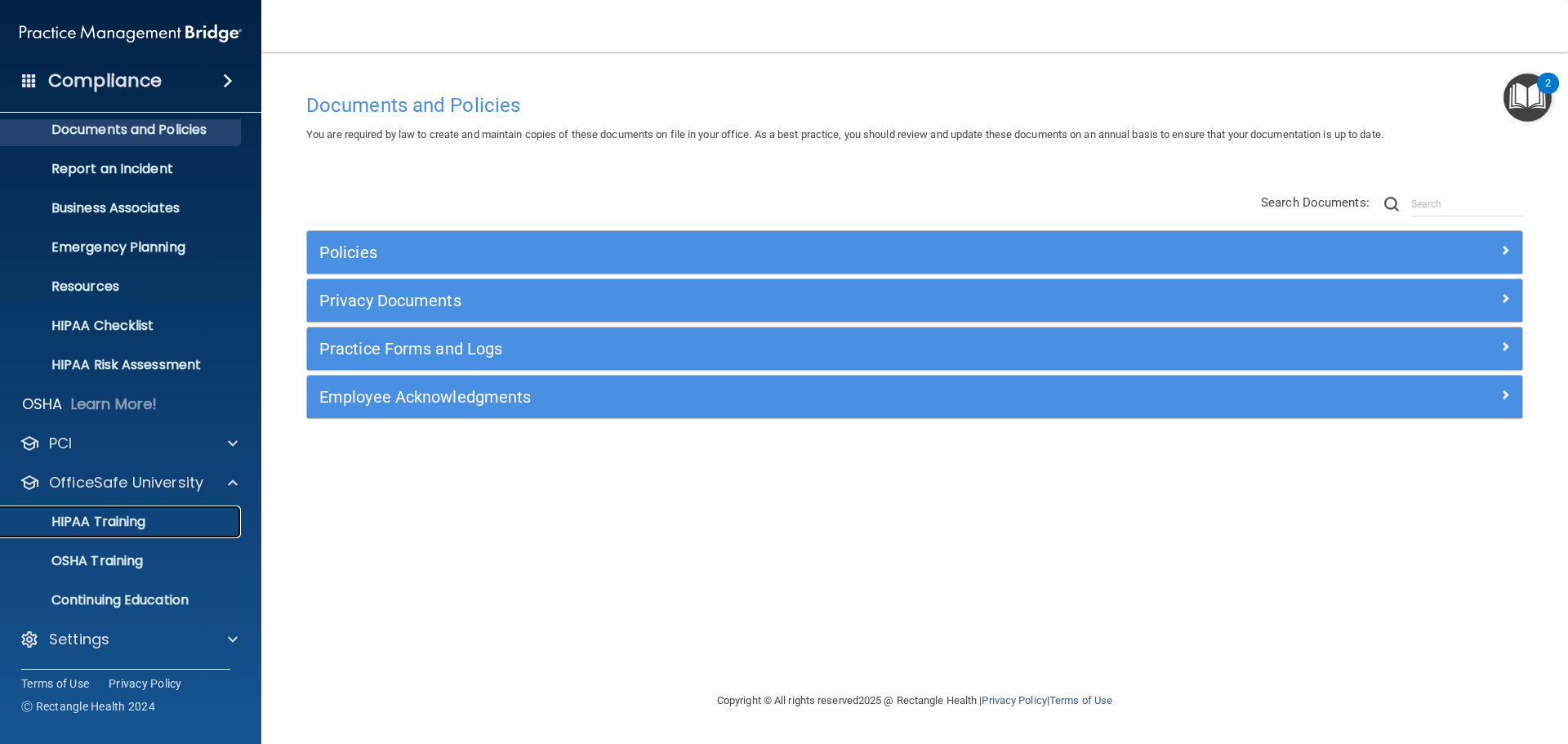
click at [111, 524] on p "HIPAA Training" at bounding box center [77, 522] width 135 height 17
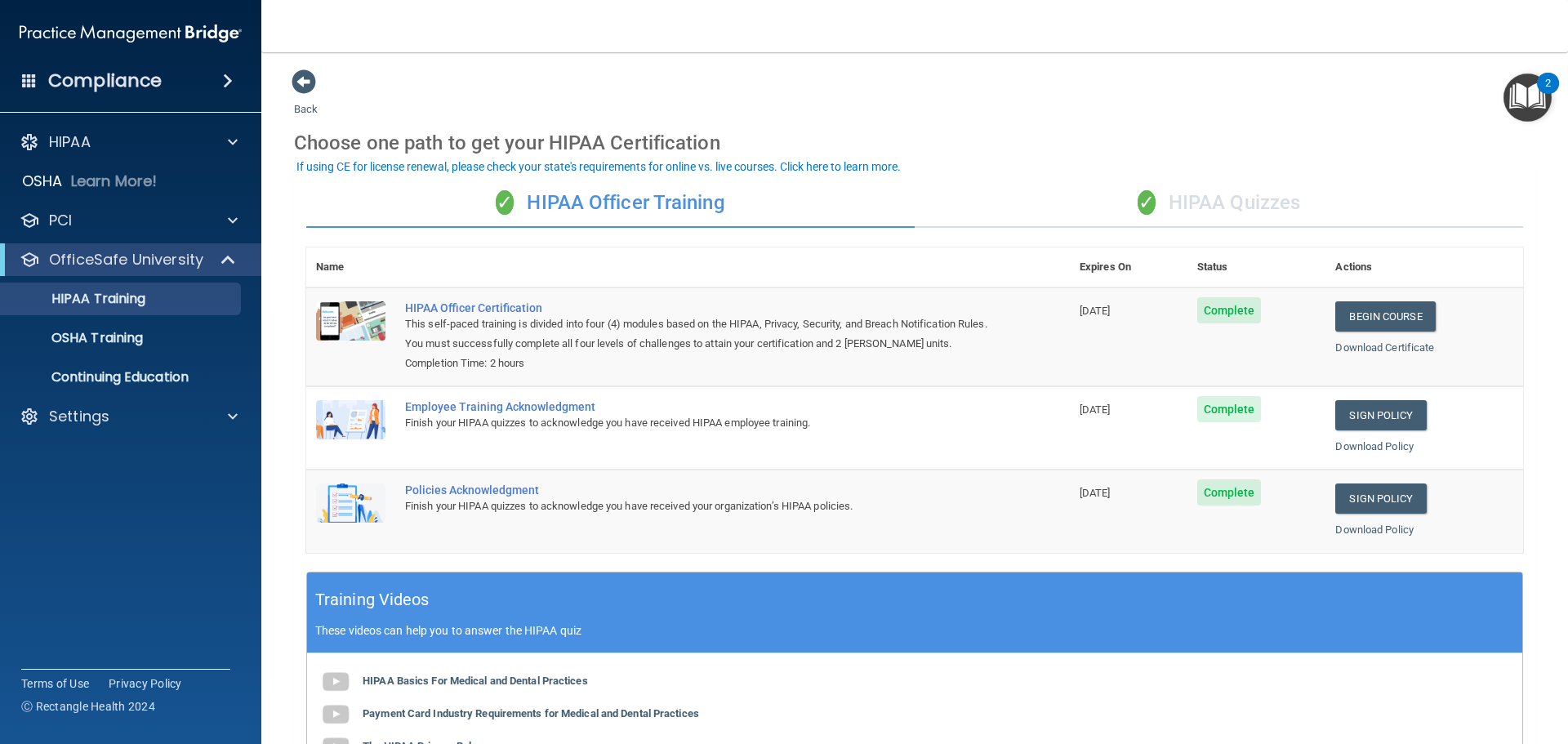
click at [1220, 205] on div "✓ HIPAA Quizzes" at bounding box center [1218, 203] width 608 height 49
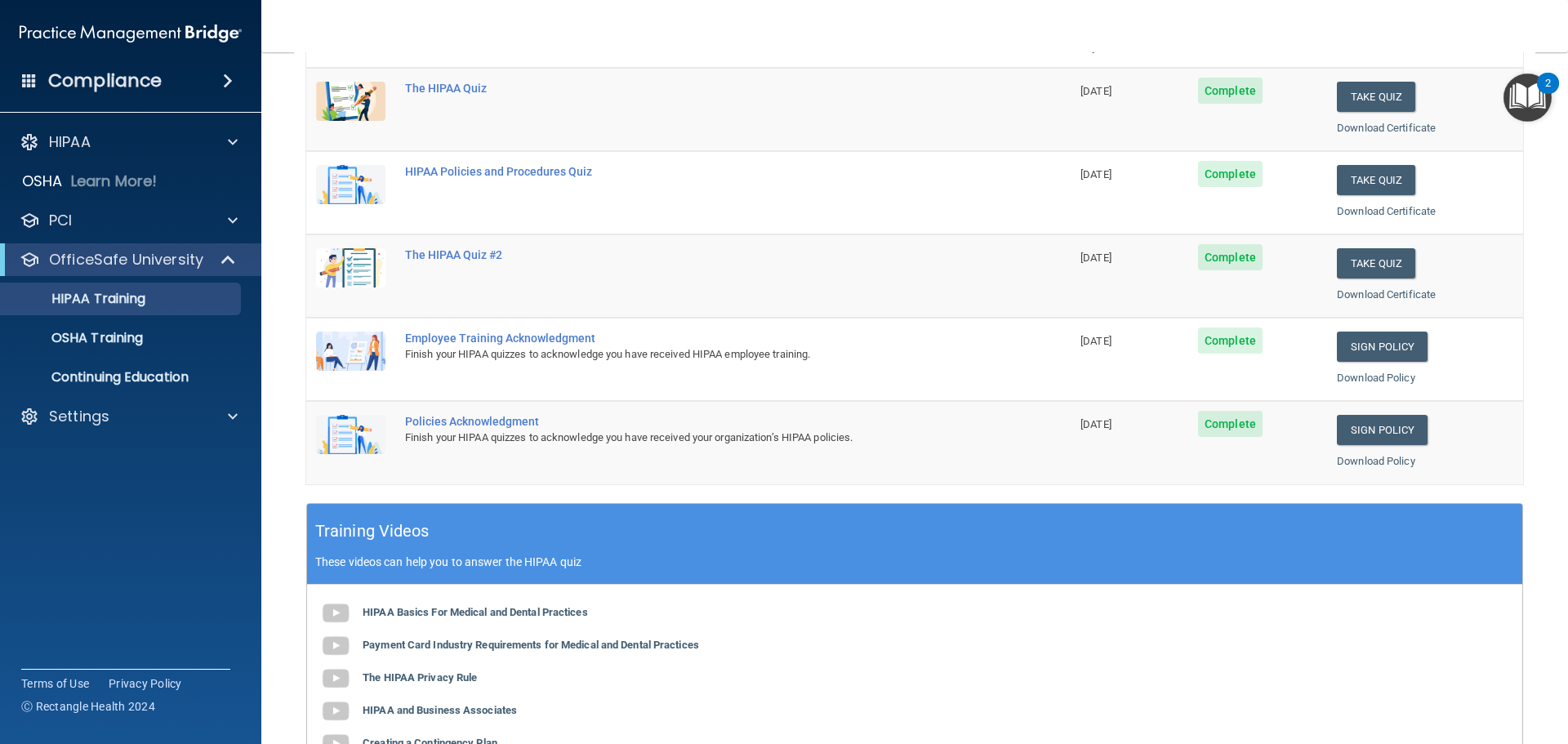
scroll to position [77, 0]
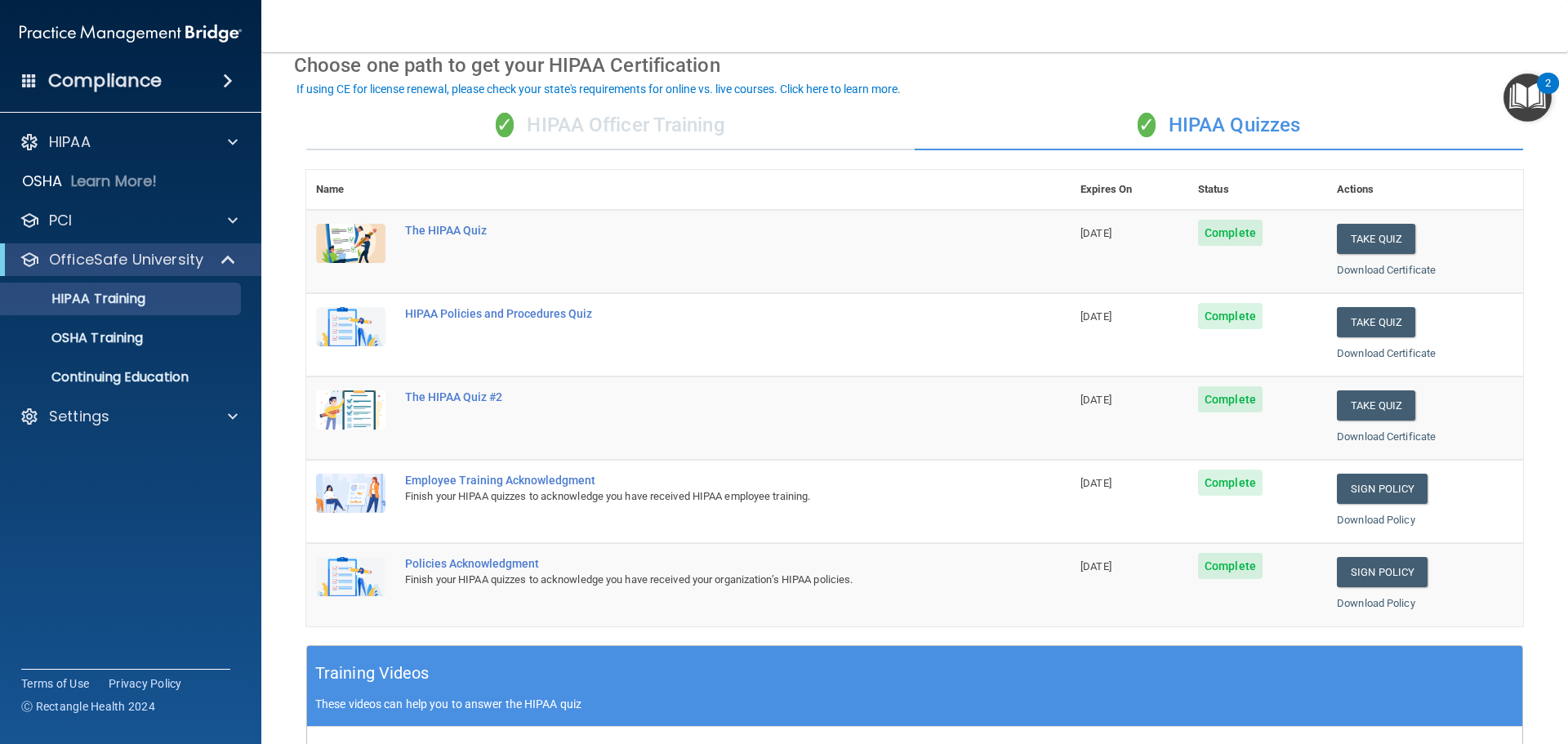
click at [605, 135] on div "✓ HIPAA Officer Training" at bounding box center [610, 126] width 608 height 49
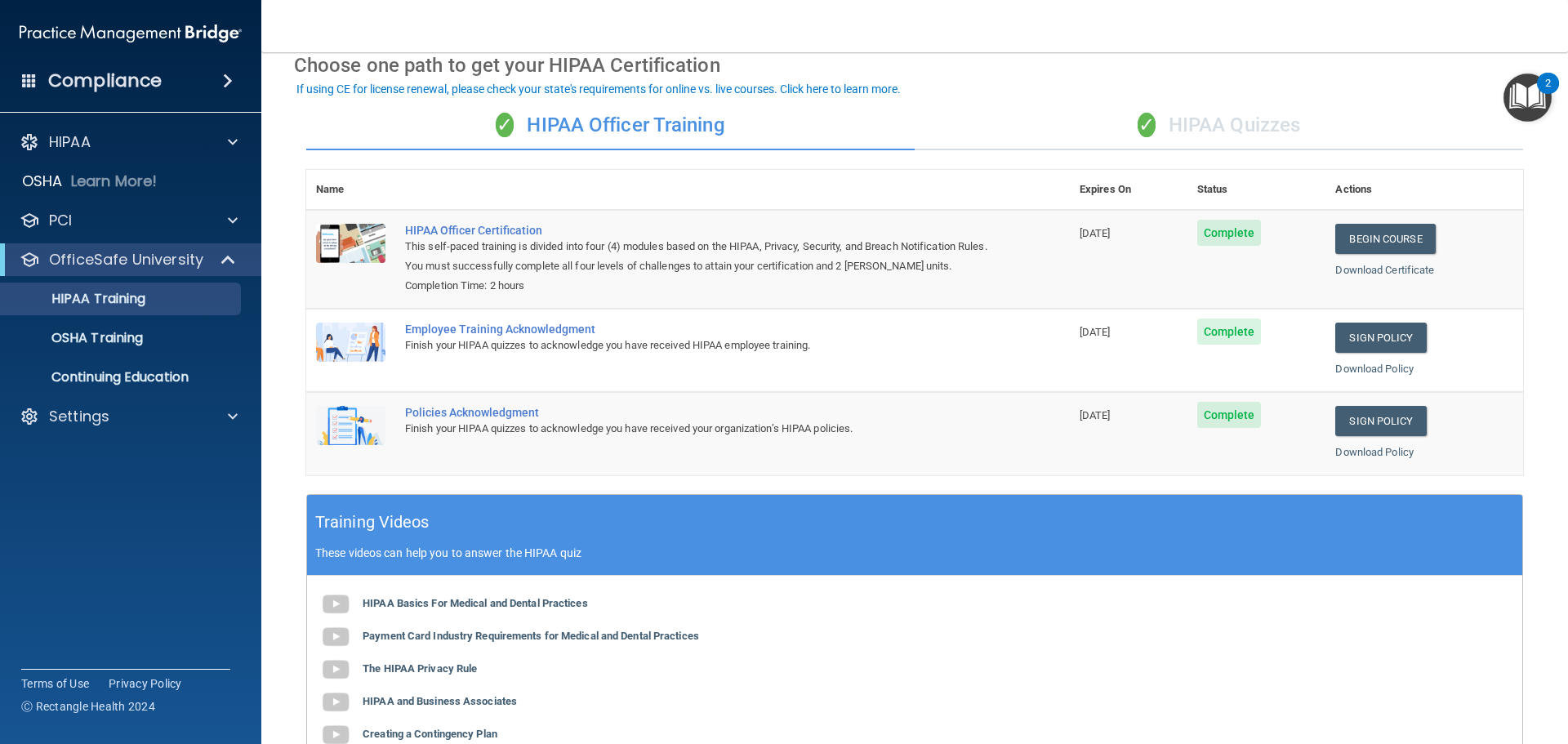
click at [1268, 130] on div "✓ HIPAA Quizzes" at bounding box center [1218, 126] width 608 height 49
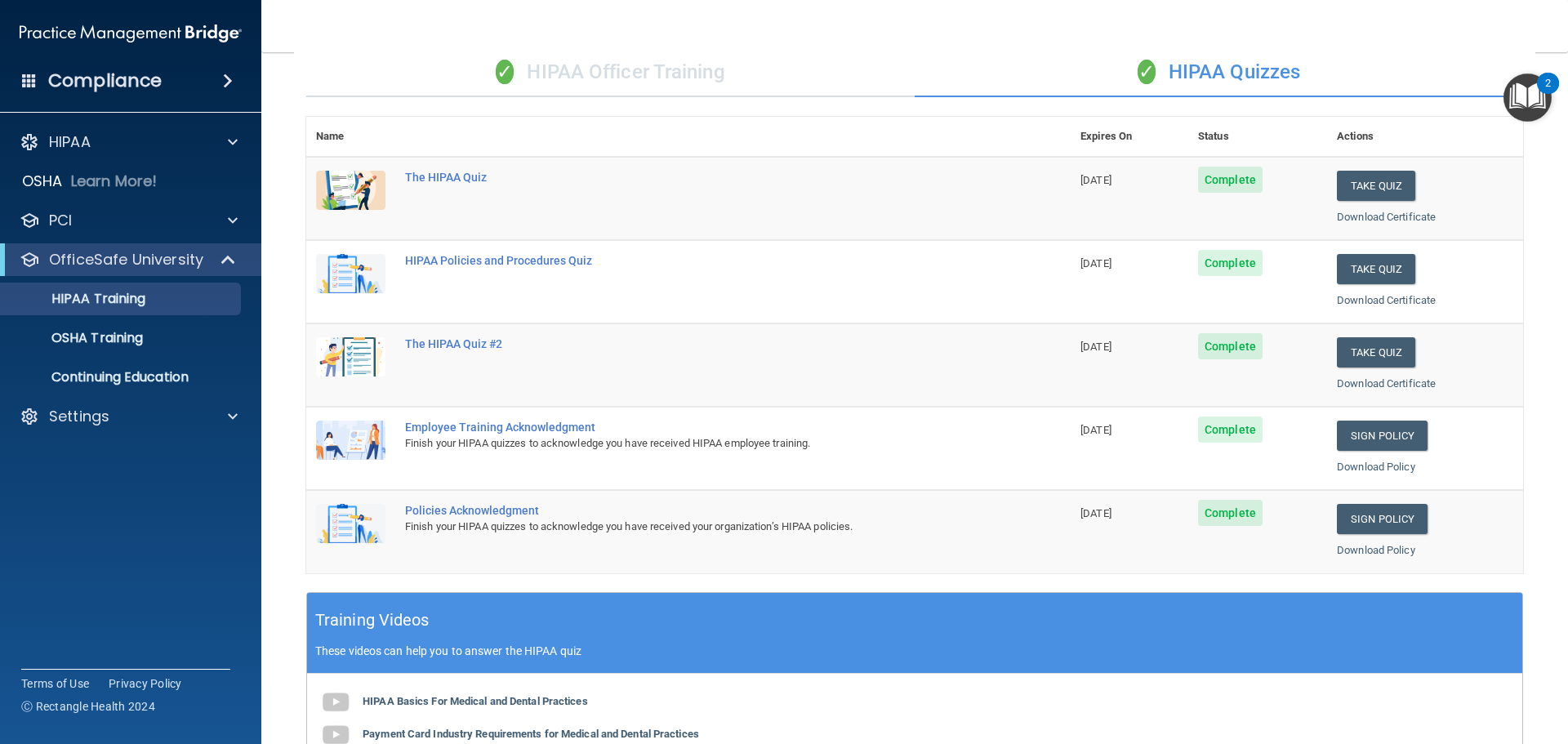
scroll to position [0, 0]
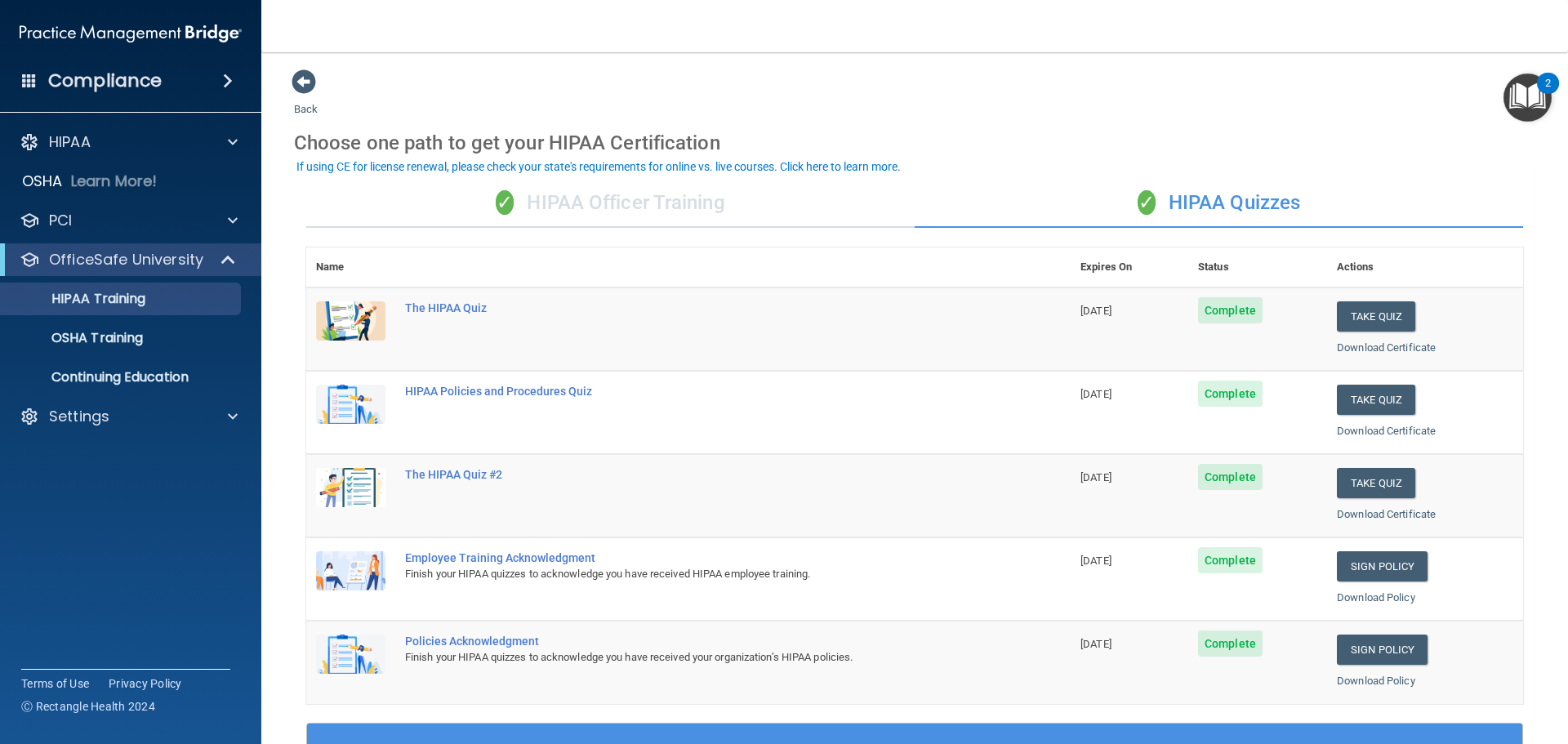
drag, startPoint x: 1238, startPoint y: 205, endPoint x: 1232, endPoint y: 197, distance: 10.0
click at [1239, 204] on div "✓ HIPAA Quizzes" at bounding box center [1218, 203] width 608 height 49
click at [197, 144] on div "HIPAA" at bounding box center [109, 141] width 203 height 20
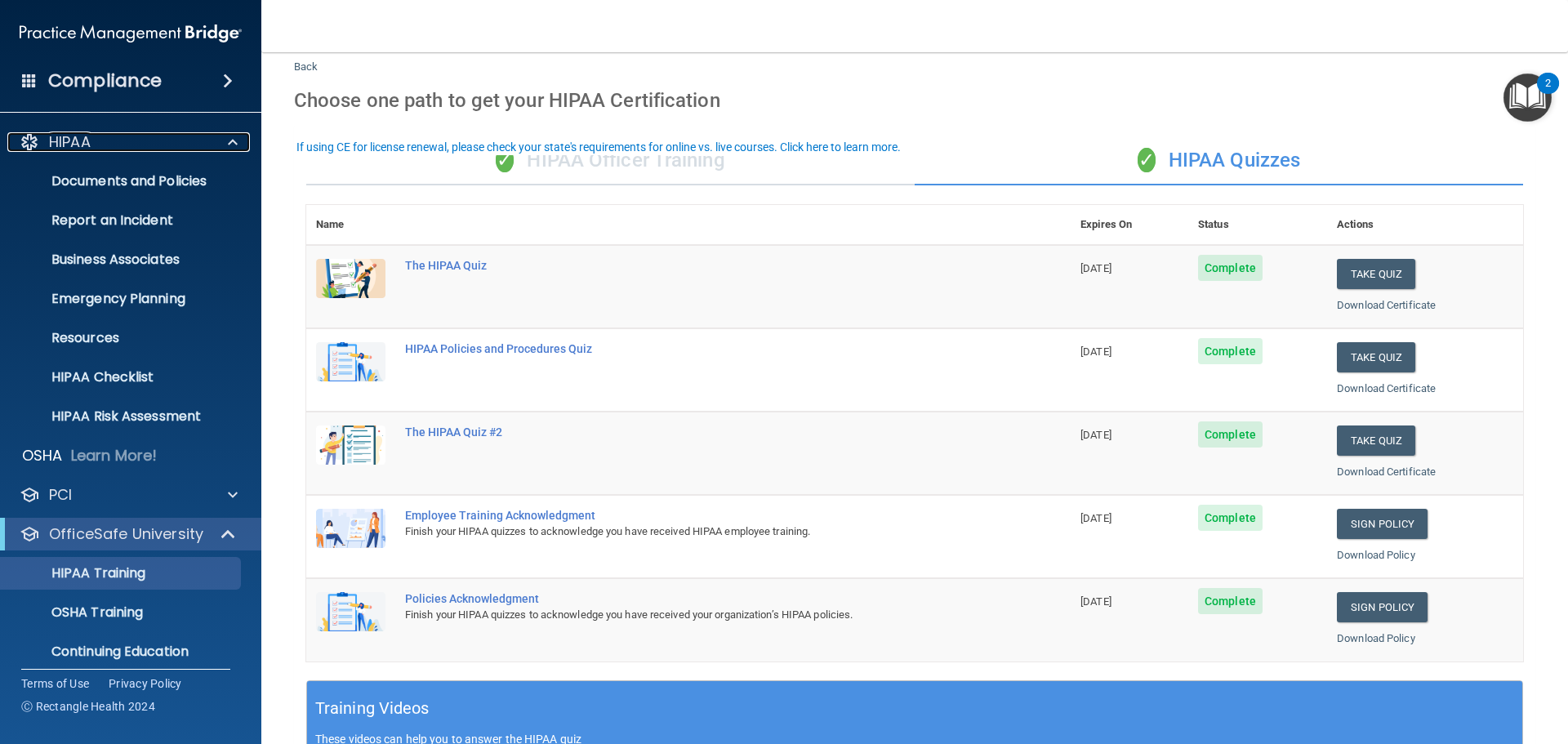
scroll to position [82, 0]
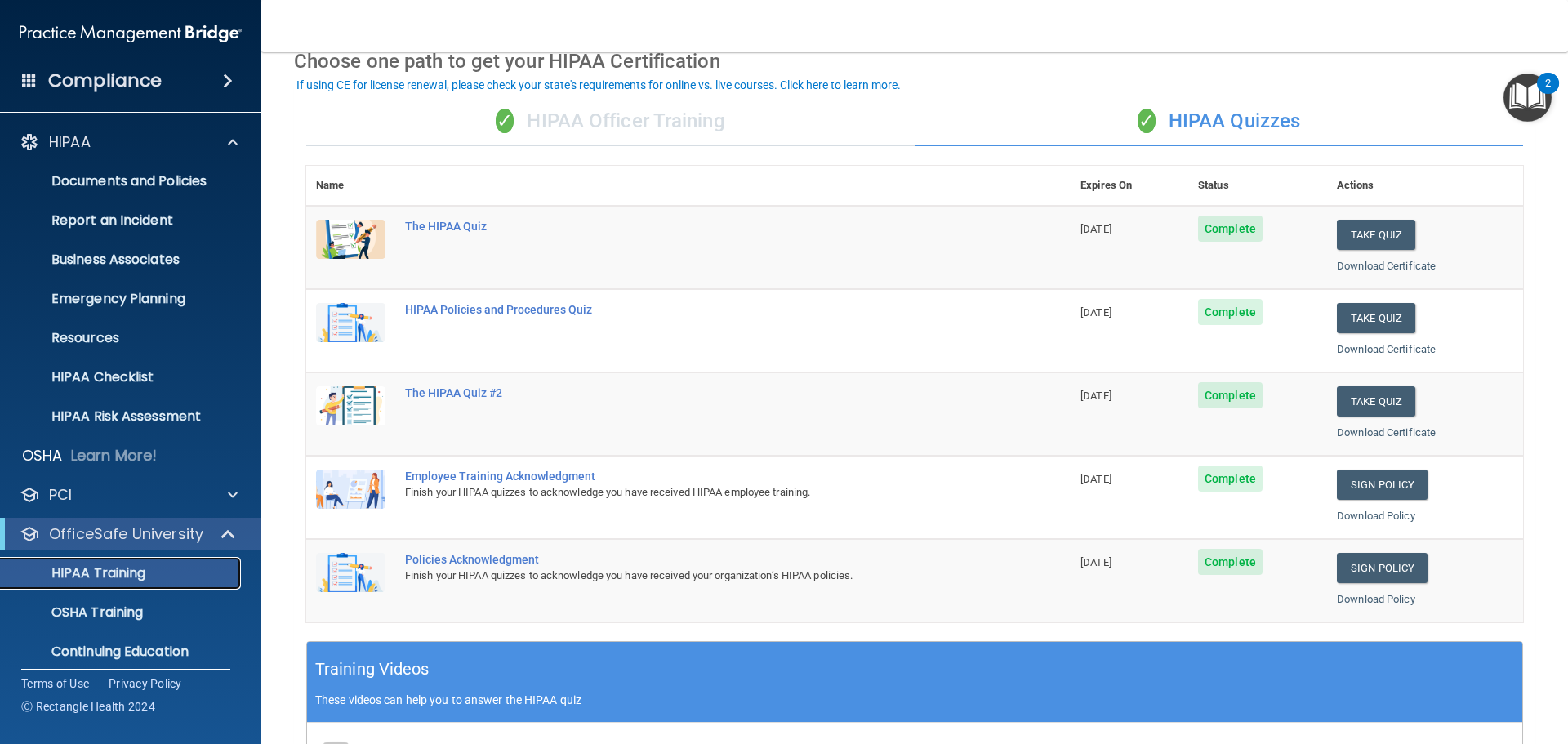
click at [92, 577] on p "HIPAA Training" at bounding box center [77, 574] width 135 height 17
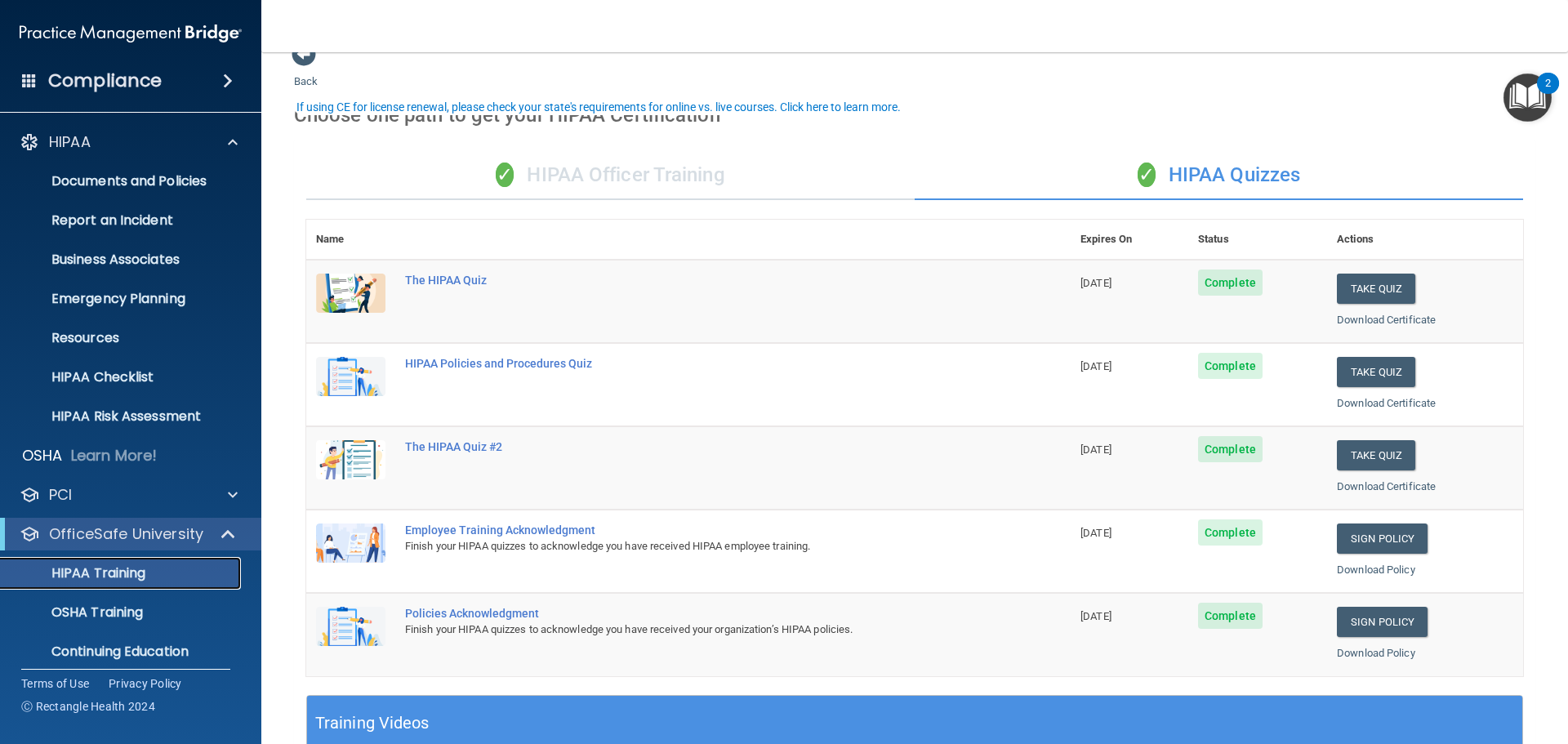
scroll to position [0, 0]
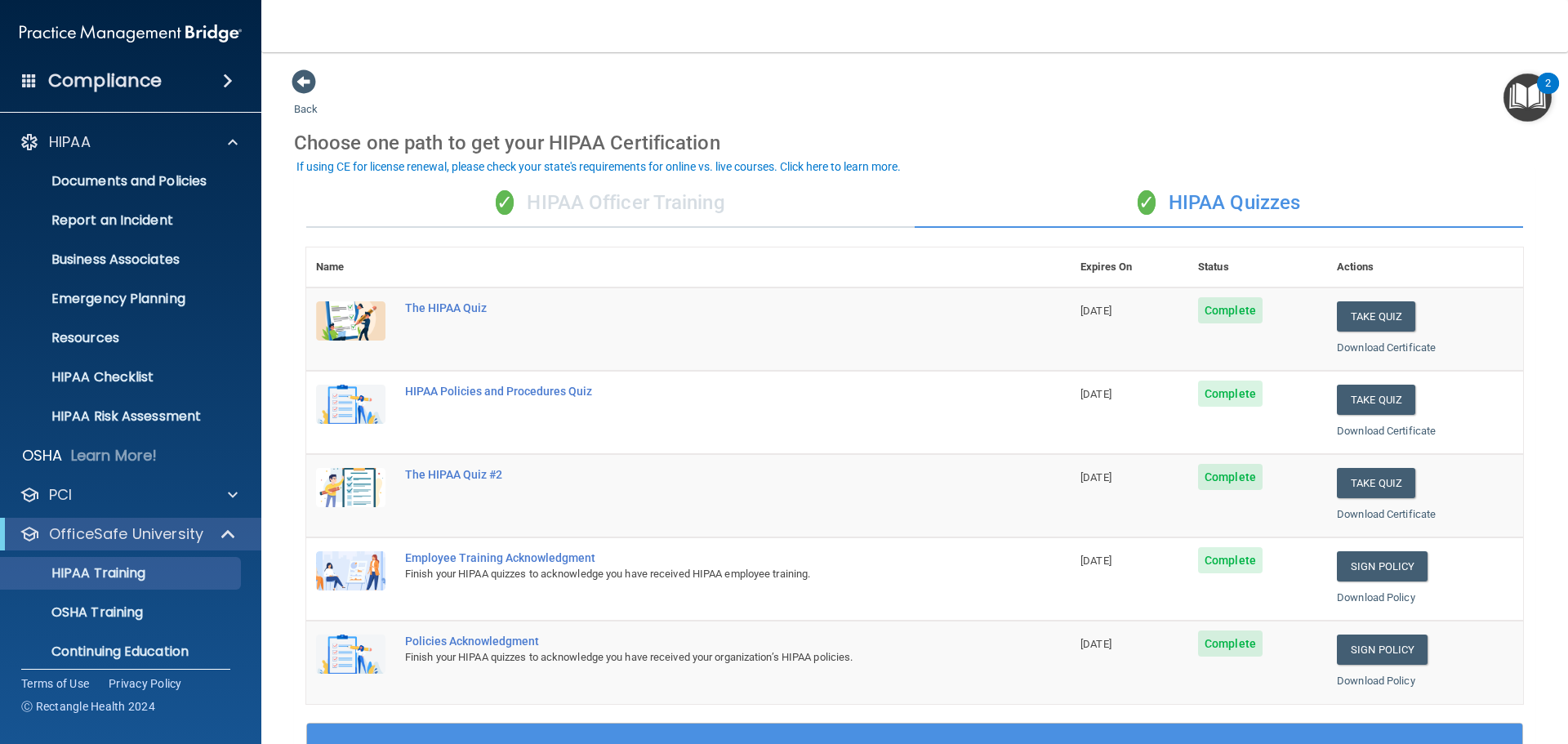
click at [1265, 201] on div "✓ HIPAA Quizzes" at bounding box center [1218, 203] width 608 height 49
click at [694, 214] on div "✓ HIPAA Officer Training" at bounding box center [610, 203] width 608 height 49
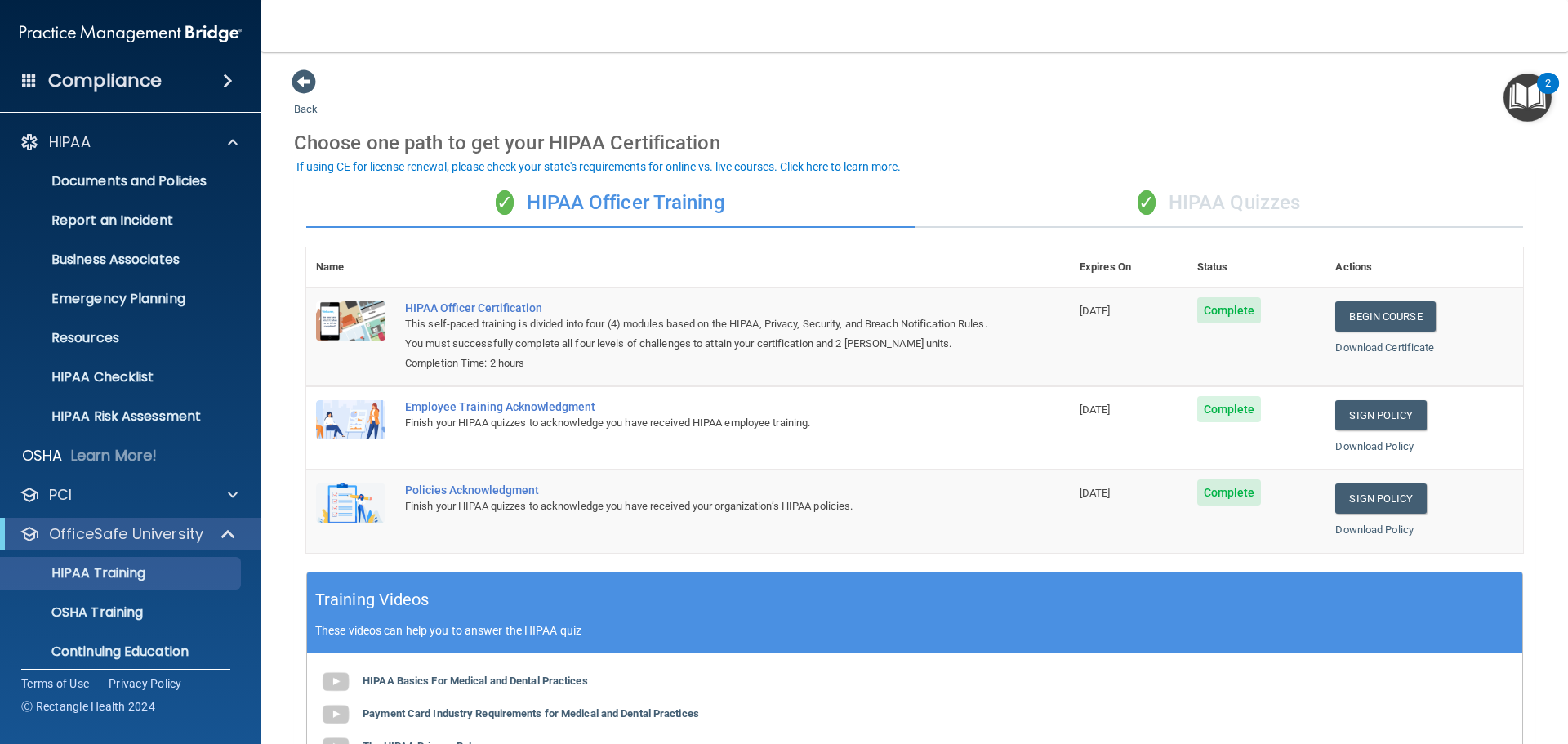
click at [1204, 211] on div "✓ HIPAA Quizzes" at bounding box center [1218, 203] width 608 height 49
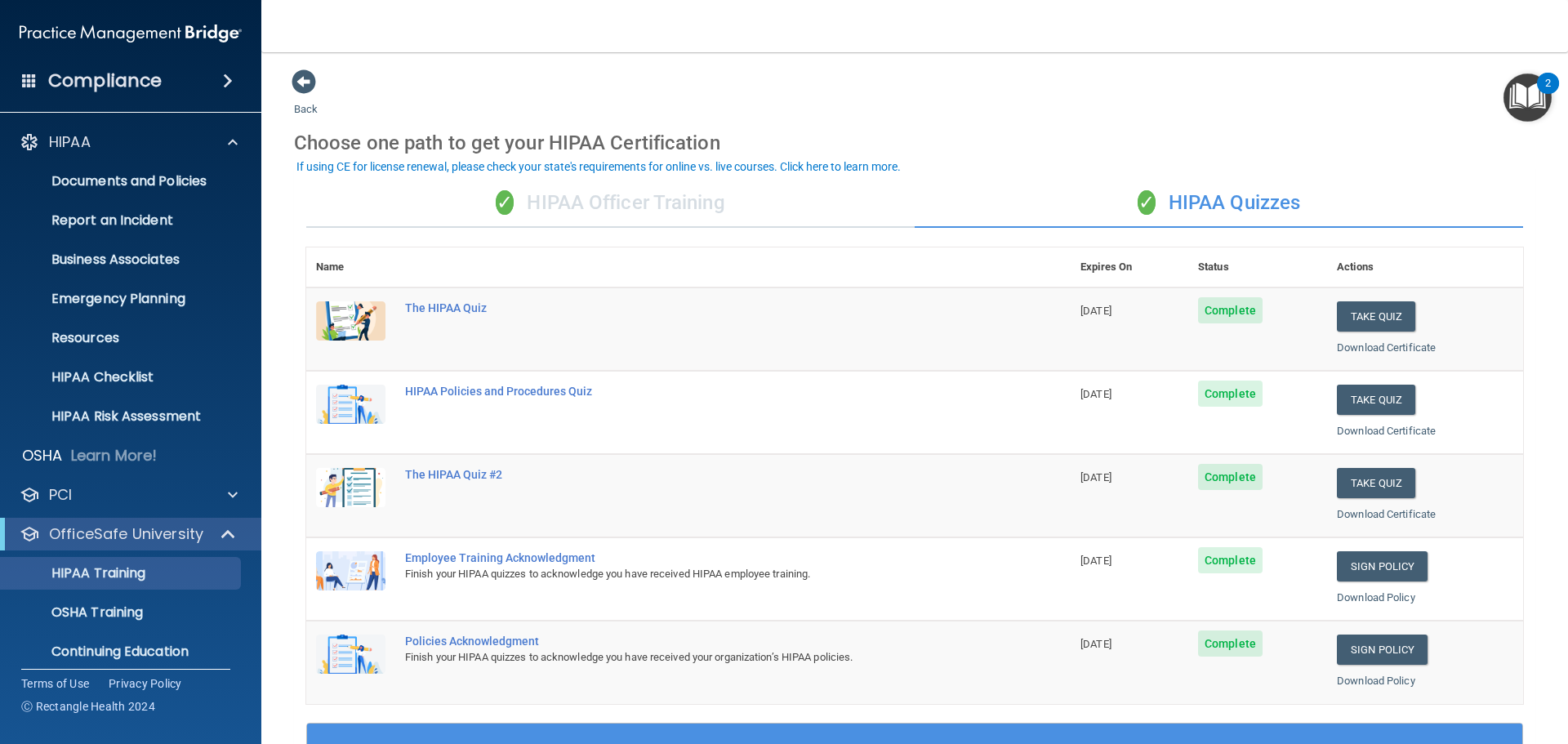
click at [686, 209] on div "✓ HIPAA Officer Training" at bounding box center [610, 203] width 608 height 49
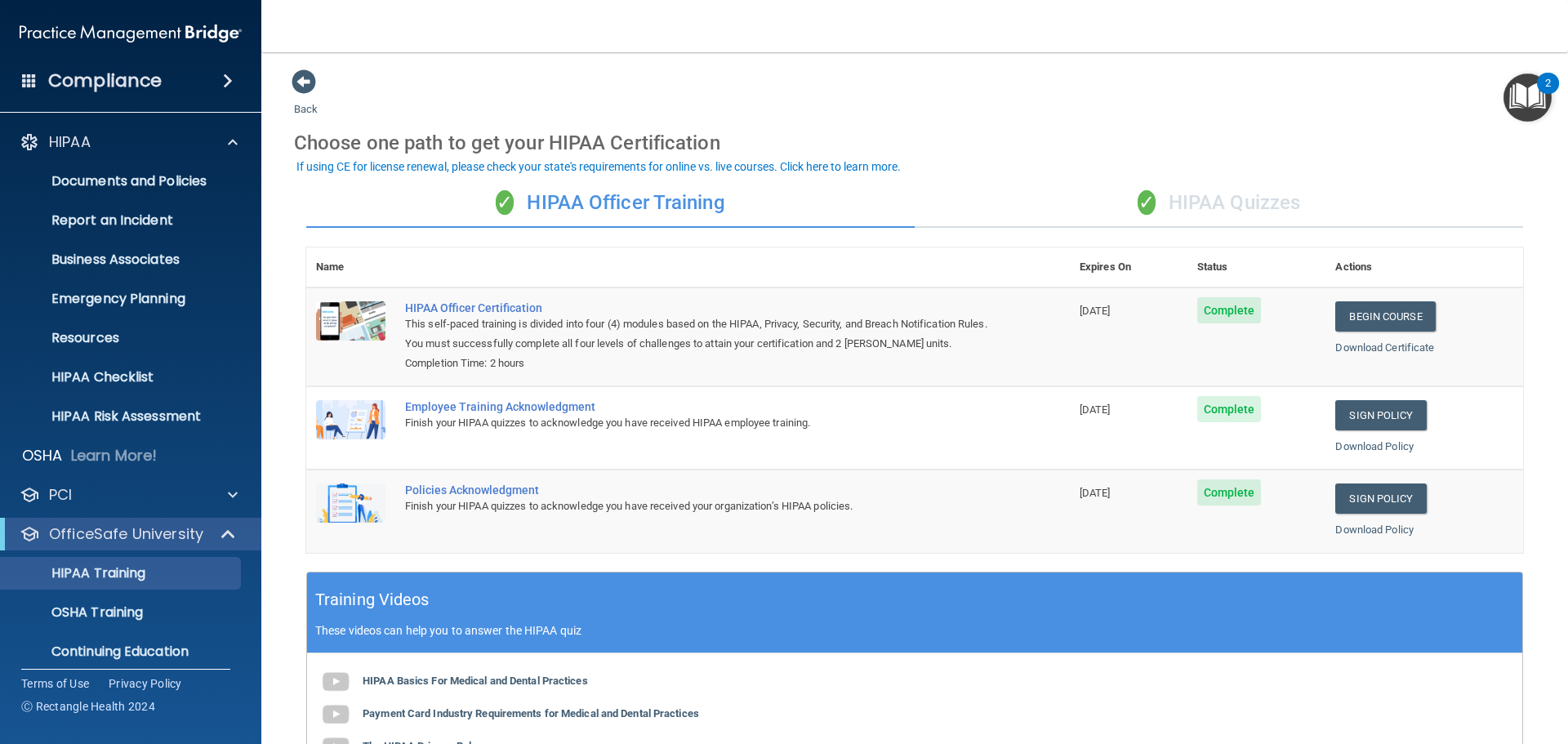
click at [1276, 208] on div "✓ HIPAA Quizzes" at bounding box center [1218, 203] width 608 height 49
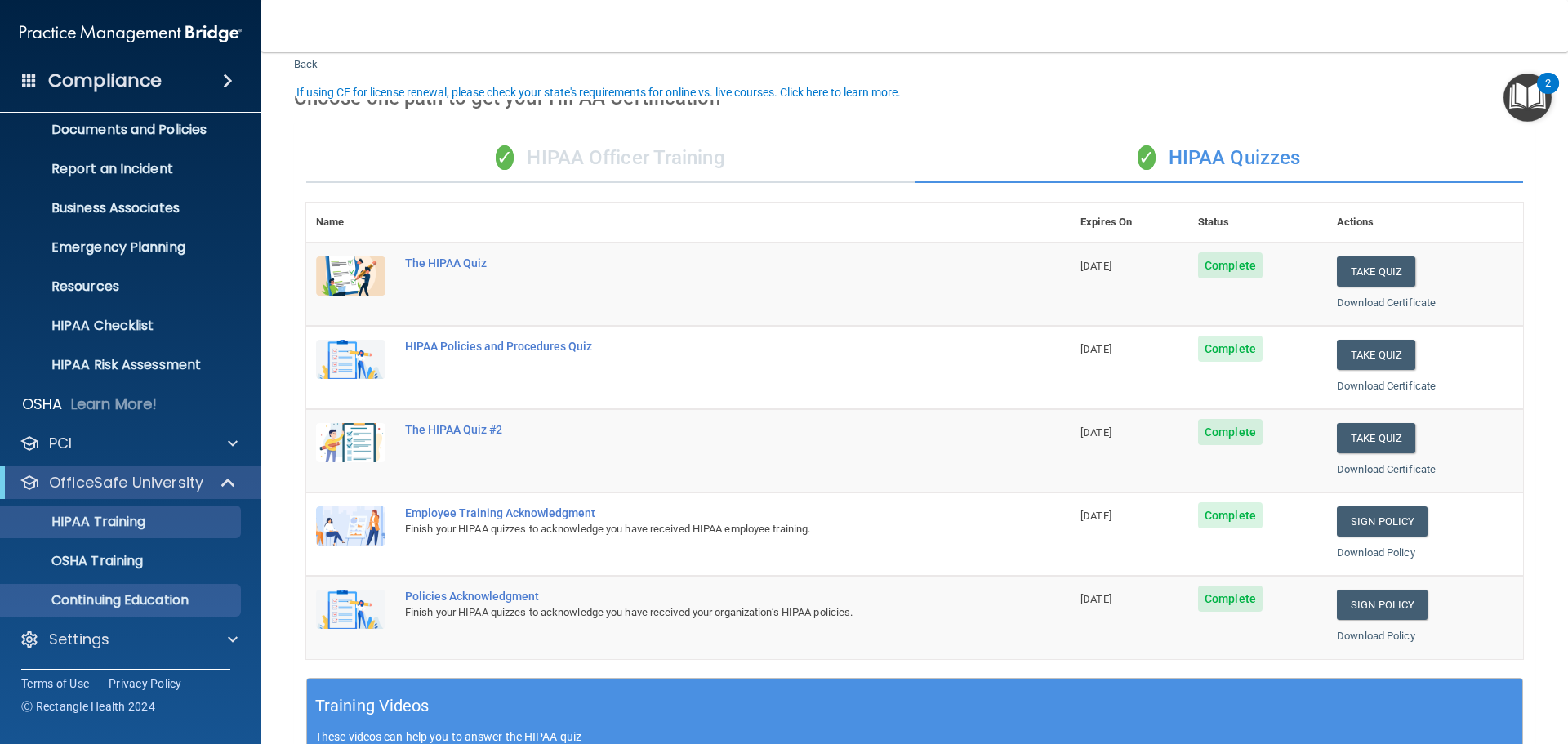
scroll to position [82, 0]
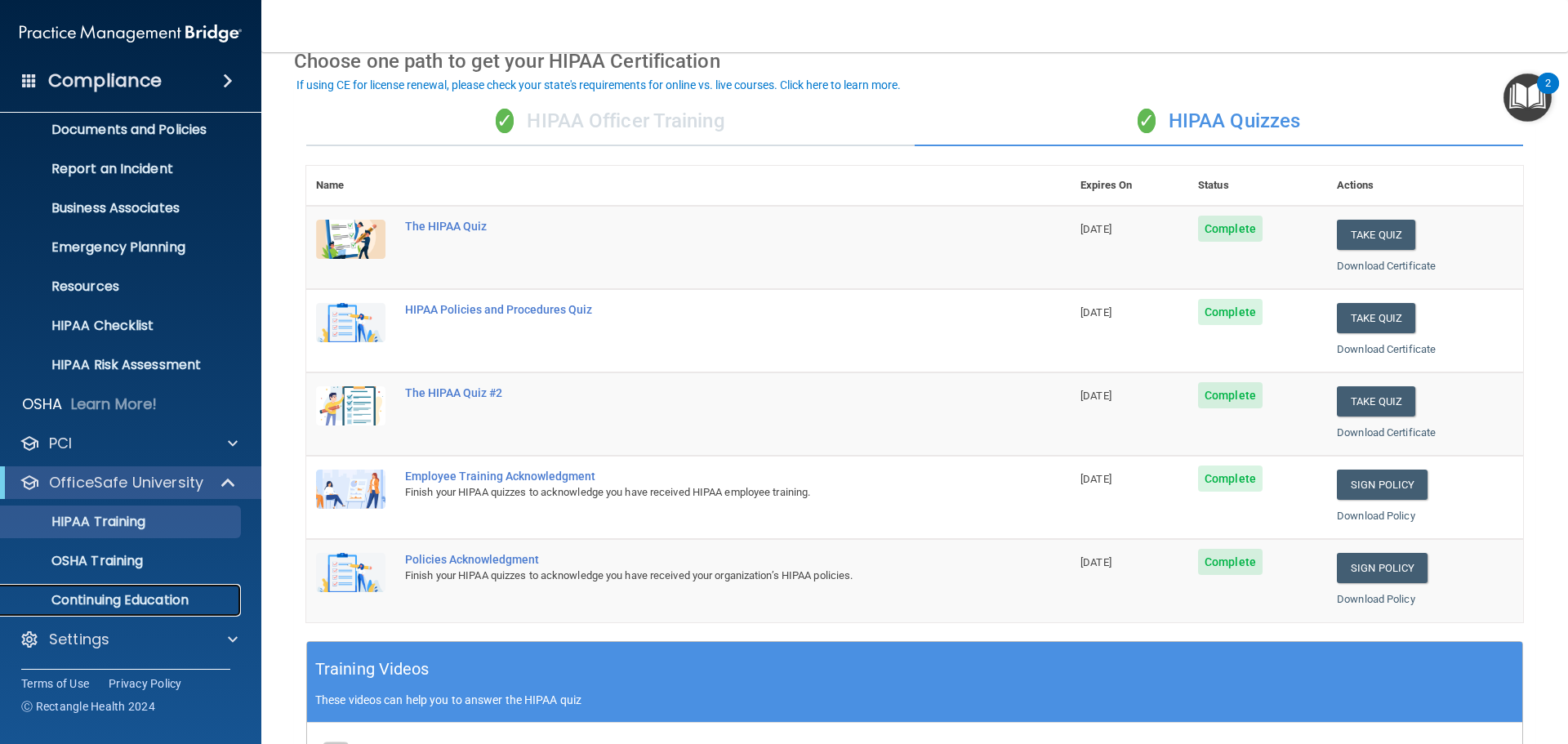
click at [111, 607] on p "Continuing Education" at bounding box center [122, 601] width 223 height 17
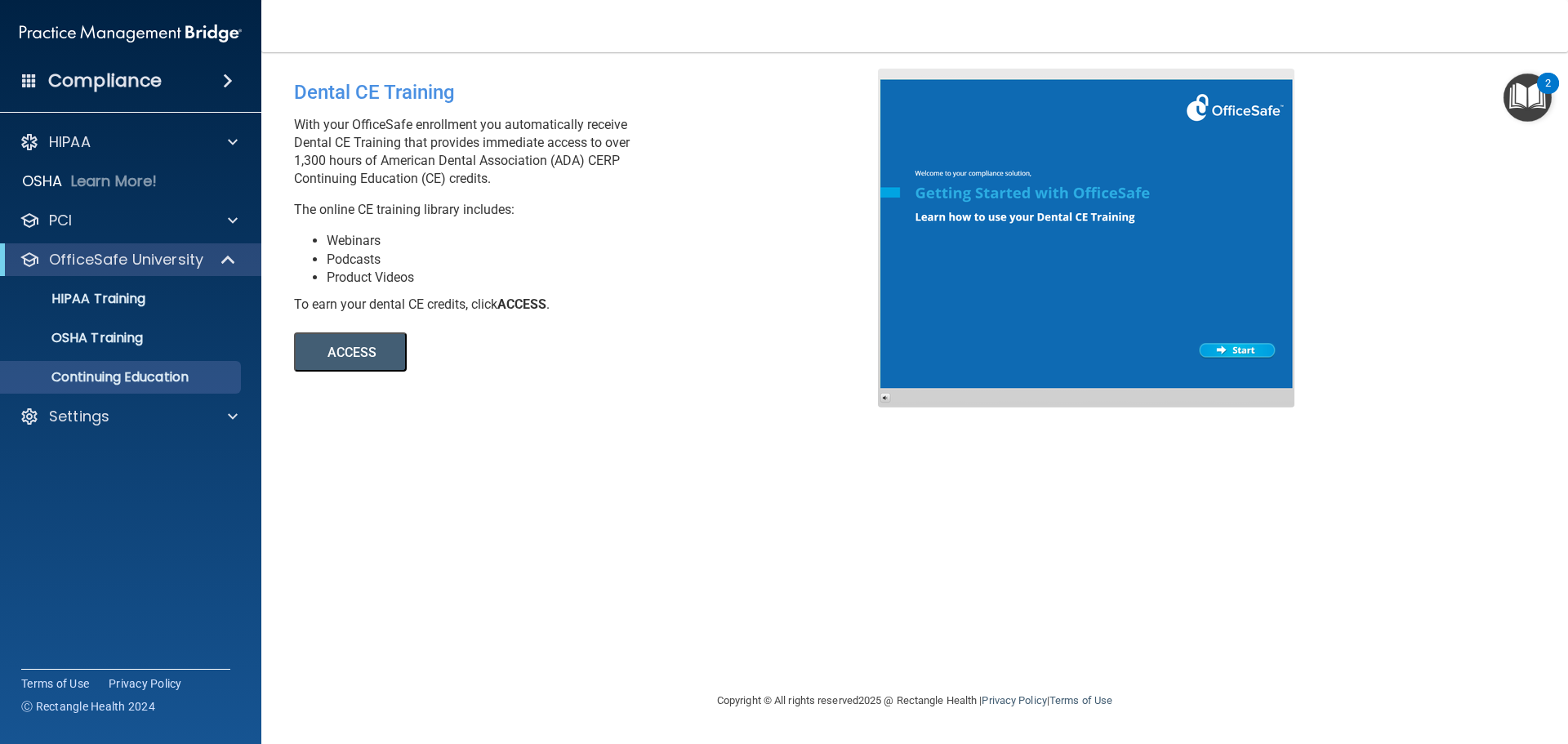
click at [375, 341] on button "ACCESS" at bounding box center [350, 352] width 113 height 39
drag, startPoint x: 110, startPoint y: 144, endPoint x: 129, endPoint y: 144, distance: 19.0
click at [111, 144] on div "HIPAA" at bounding box center [109, 141] width 203 height 20
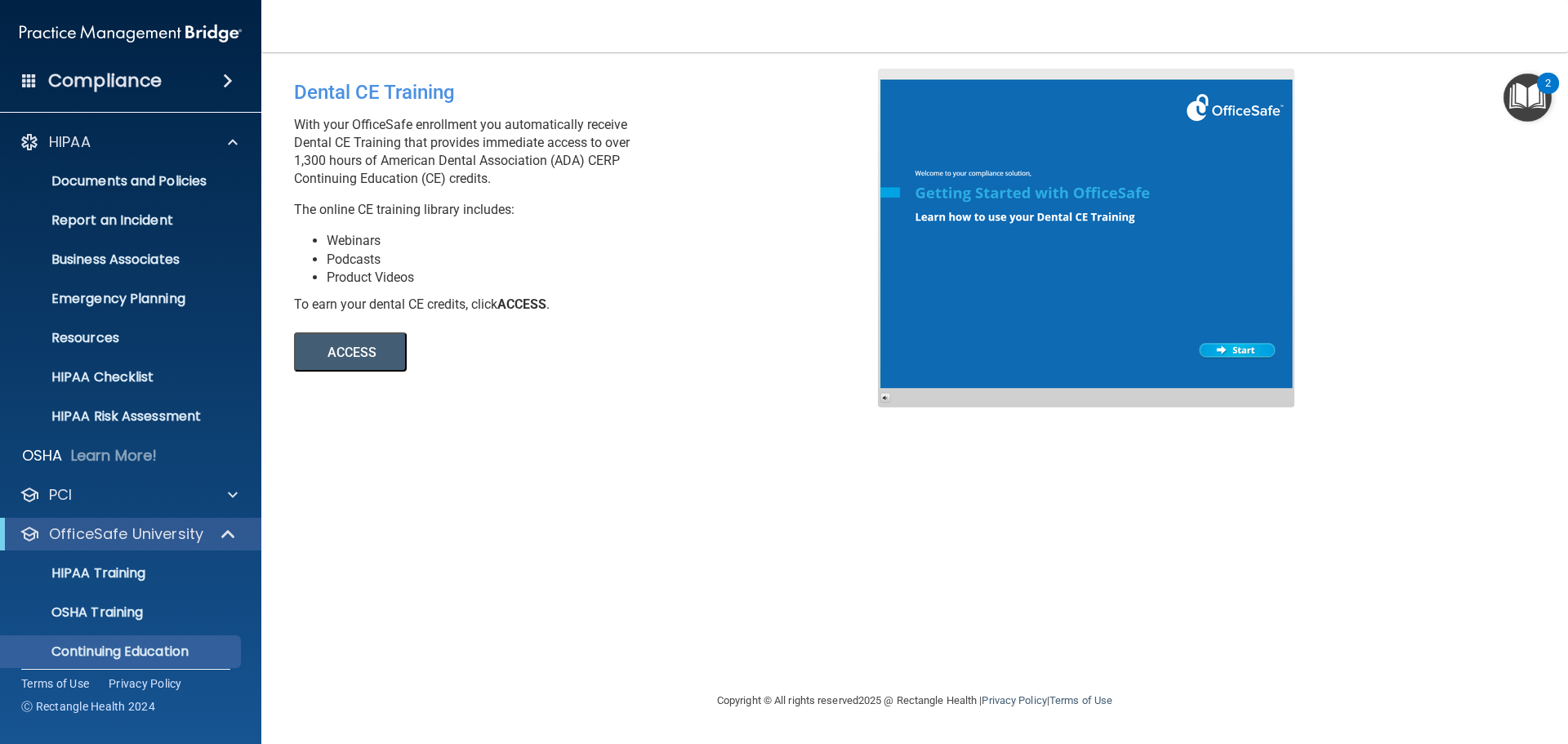
click at [182, 79] on div "Compliance" at bounding box center [130, 81] width 261 height 36
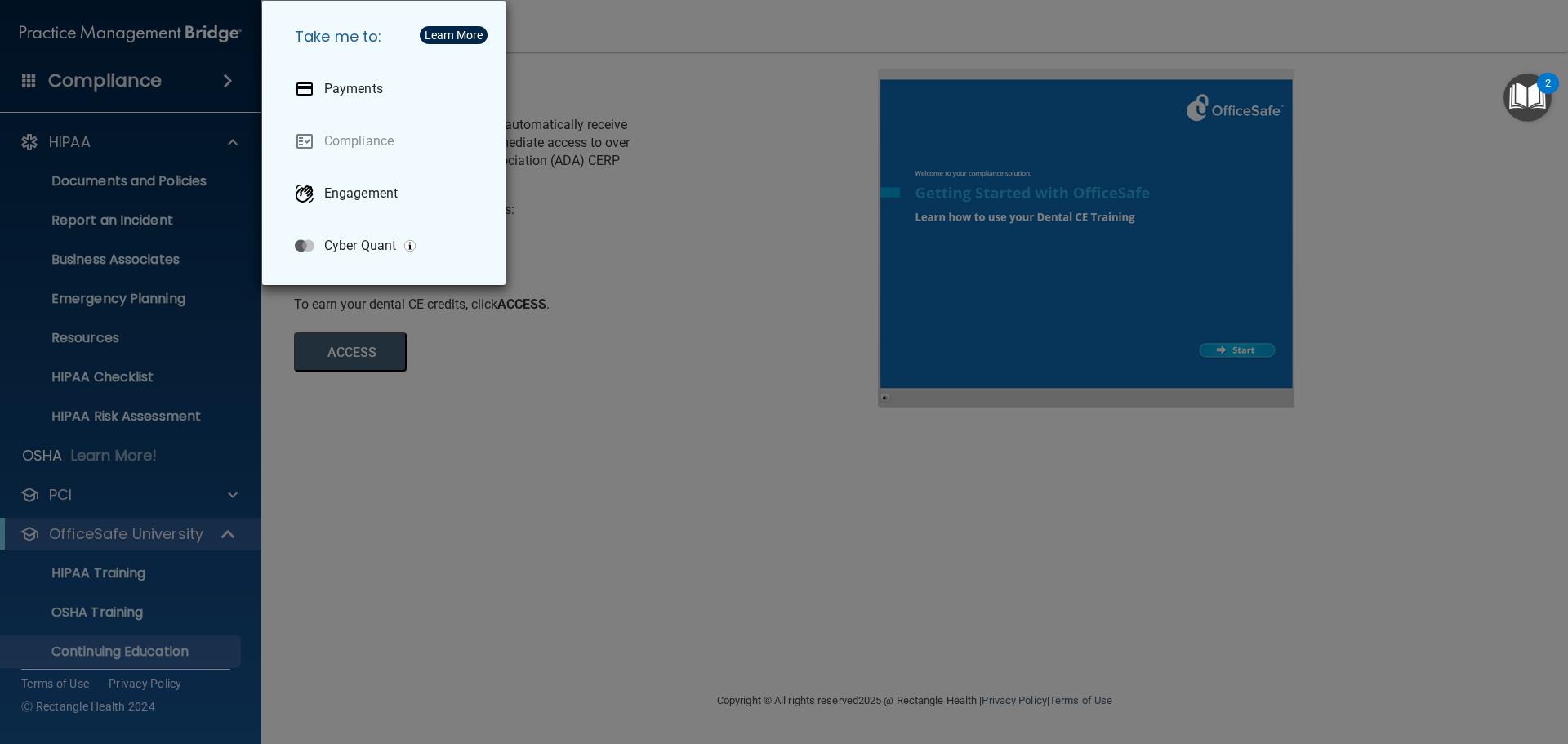
click at [128, 138] on div "Take me to: Payments Compliance Engagement Cyber Quant" at bounding box center [784, 372] width 1568 height 744
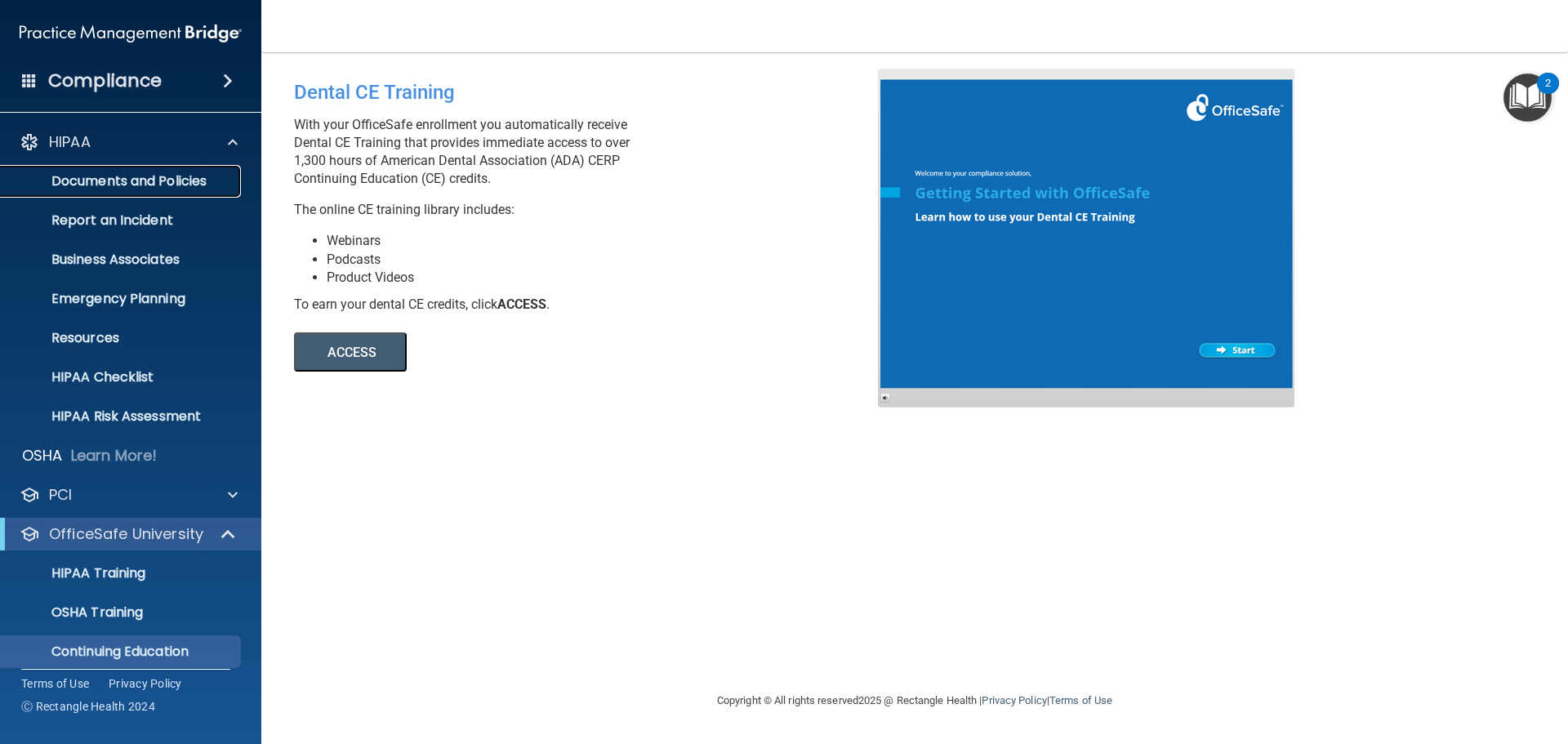
click at [142, 187] on p "Documents and Policies" at bounding box center [122, 181] width 223 height 17
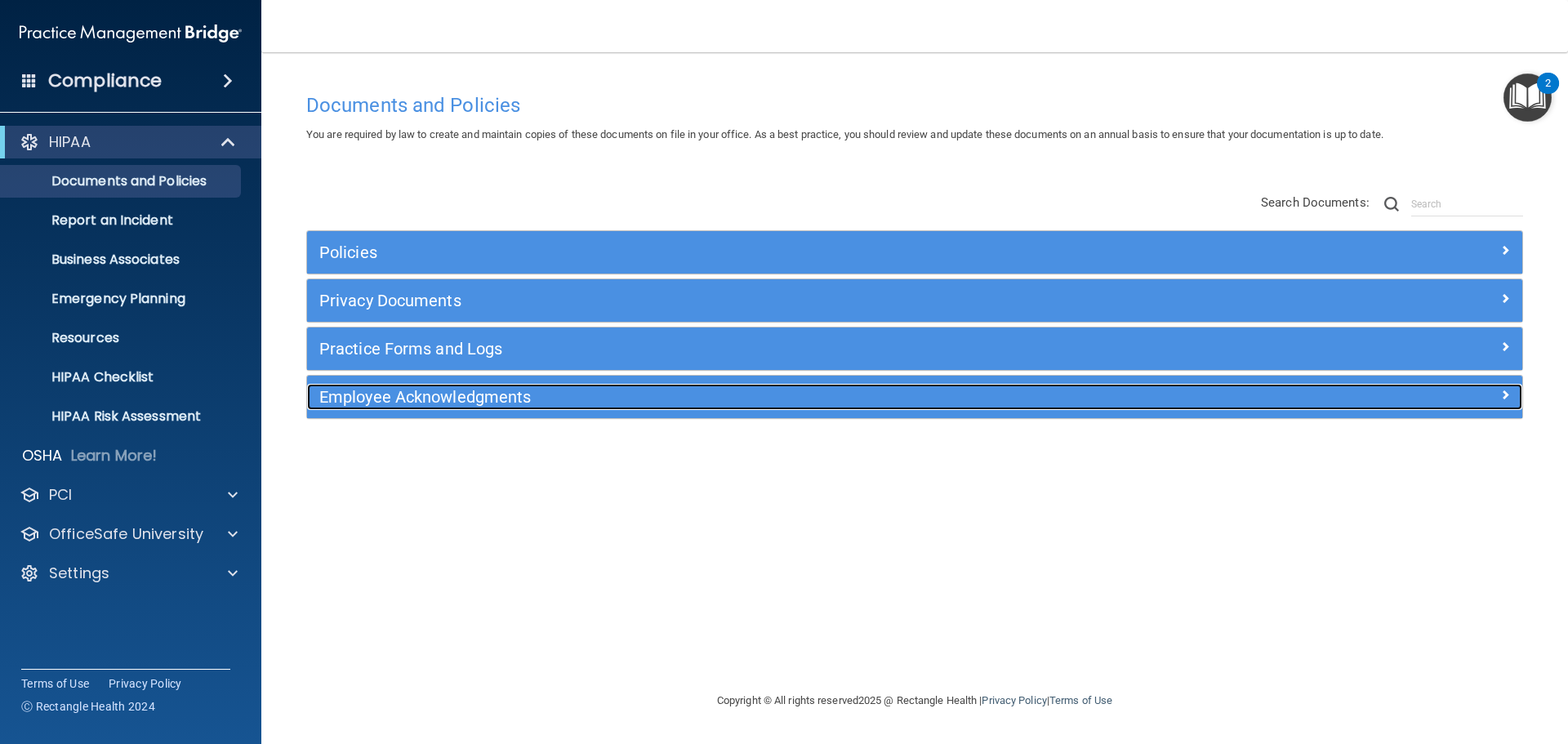
click at [414, 389] on h5 "Employee Acknowledgments" at bounding box center [763, 396] width 887 height 18
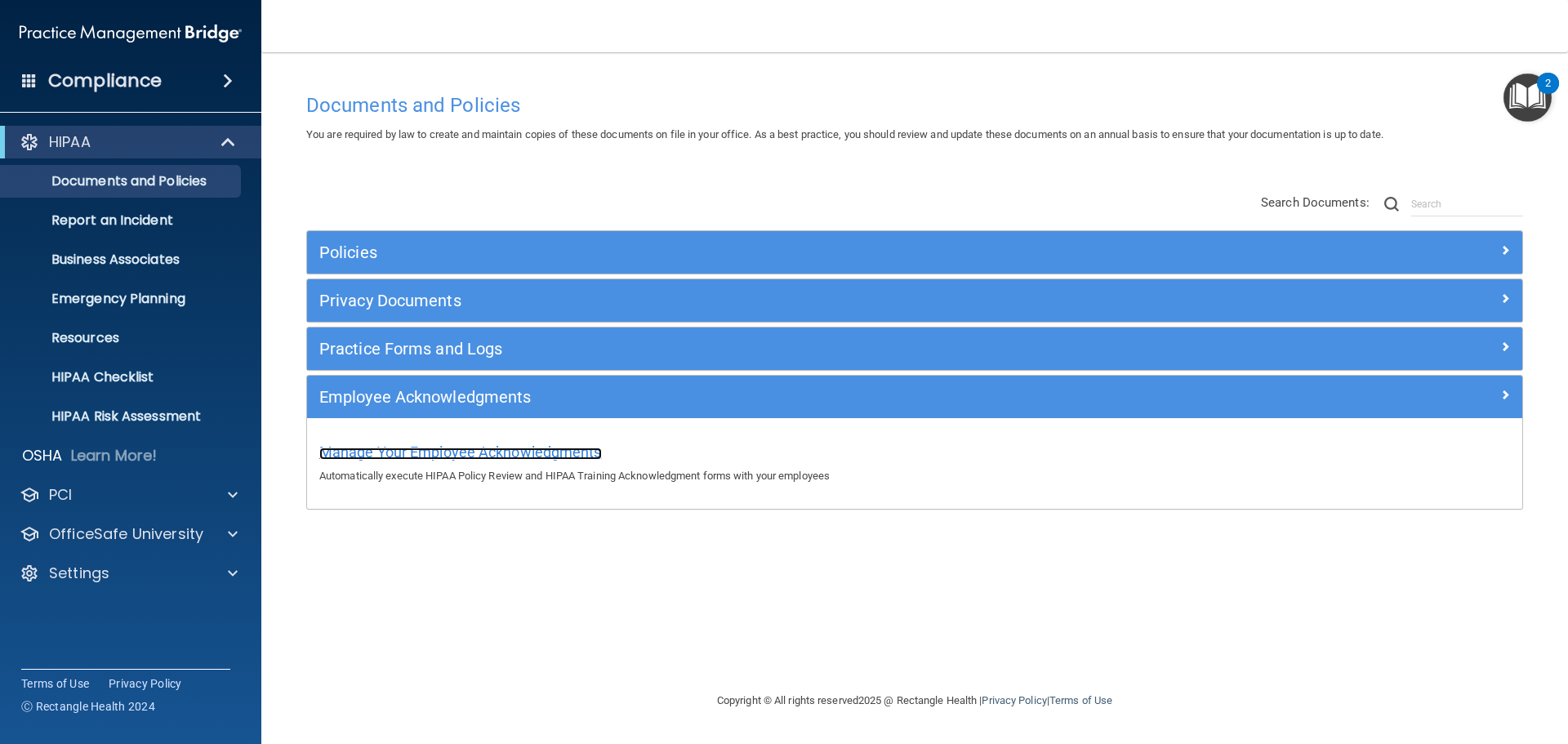
click at [498, 449] on span "Manage Your Employee Acknowledgments" at bounding box center [460, 452] width 283 height 17
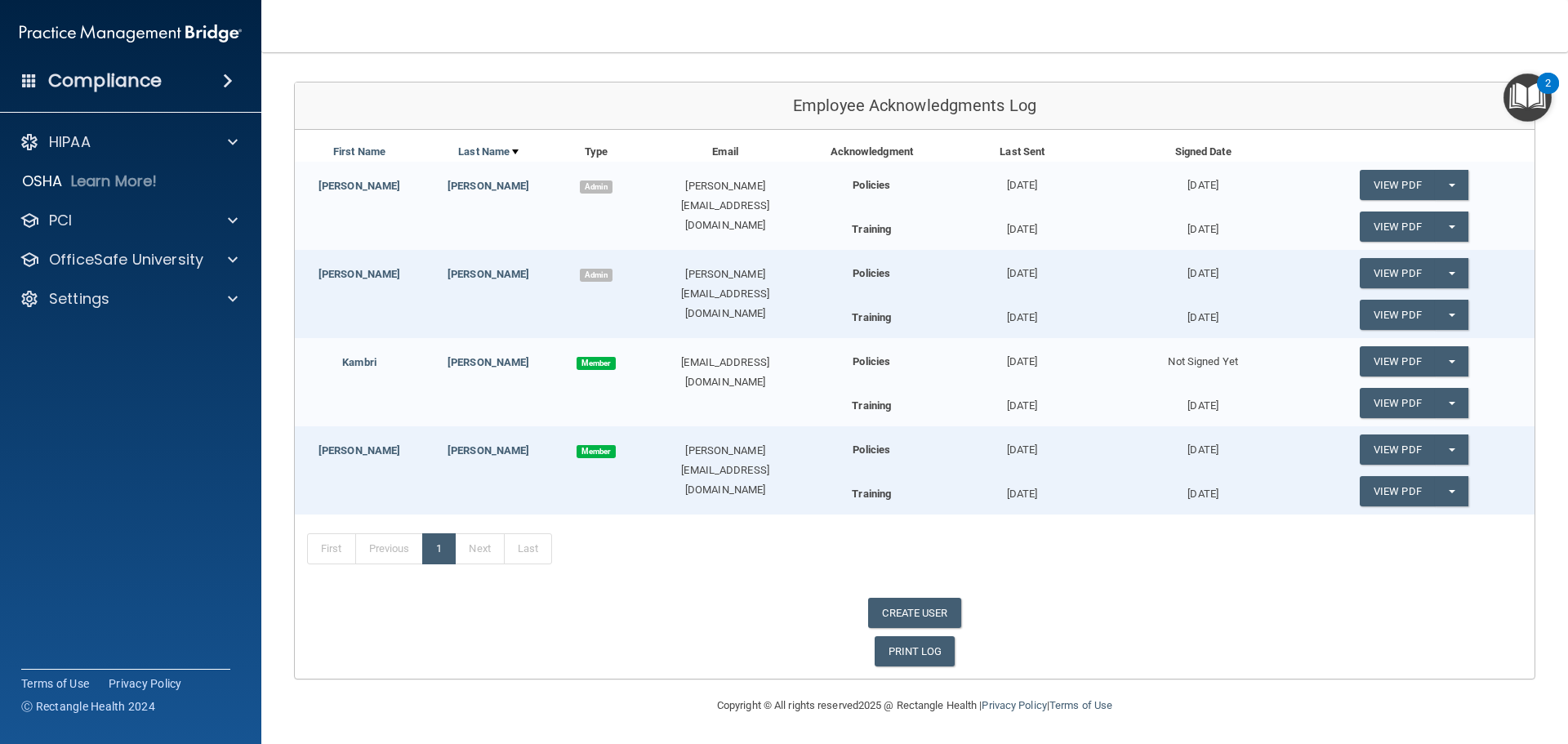
scroll to position [166, 0]
